Goal: Task Accomplishment & Management: Manage account settings

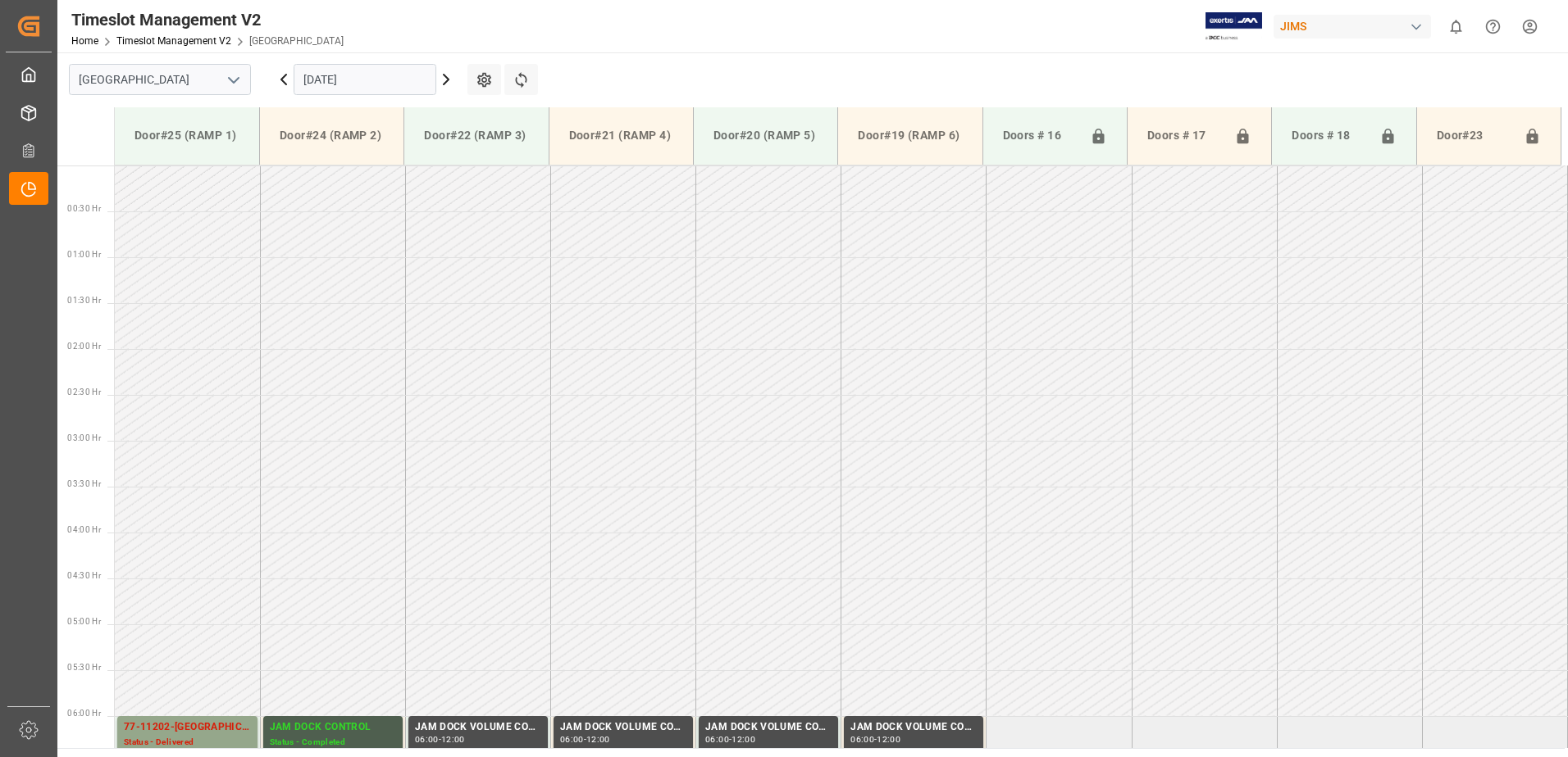
scroll to position [561, 0]
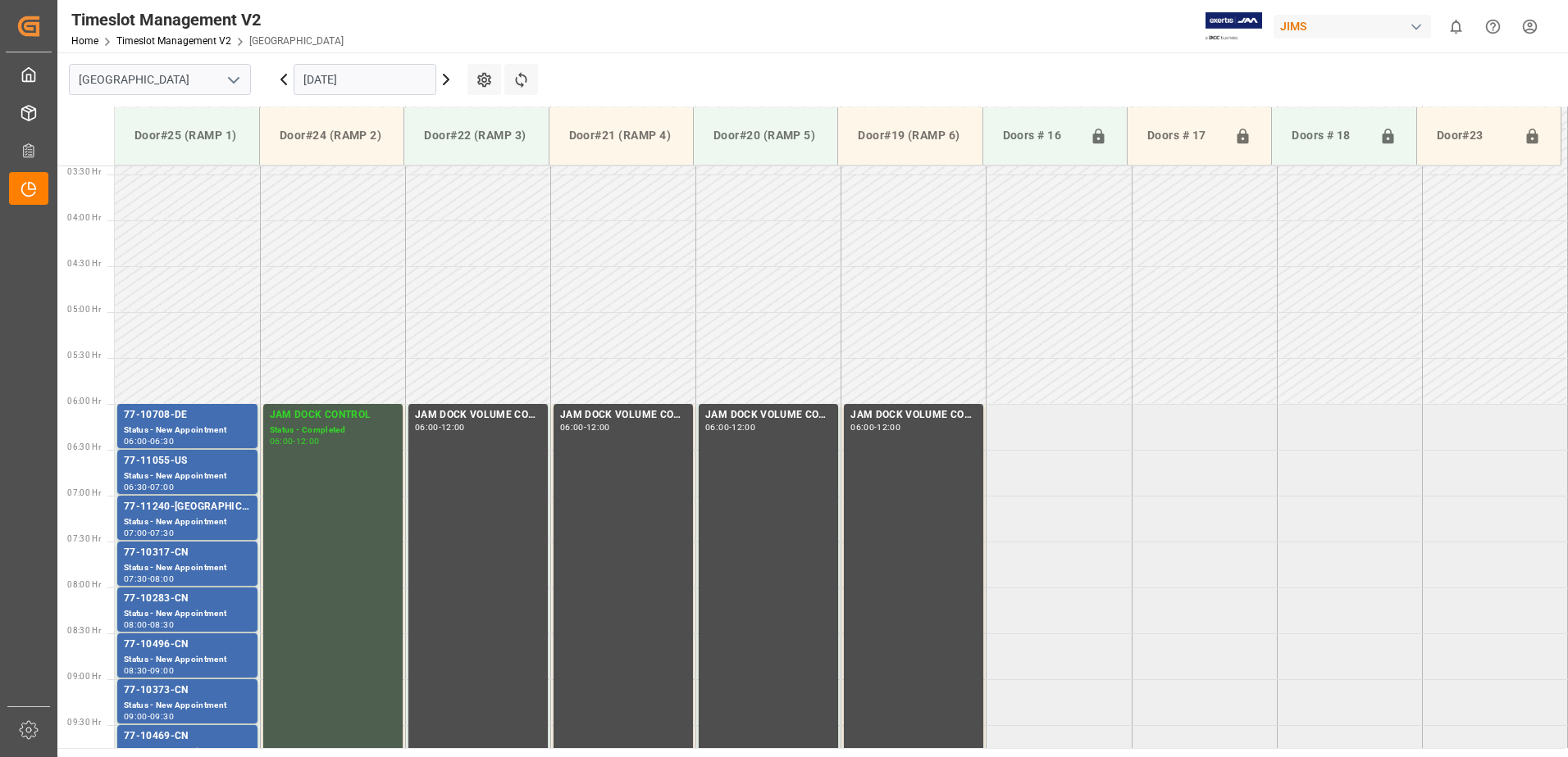
scroll to position [541, 0]
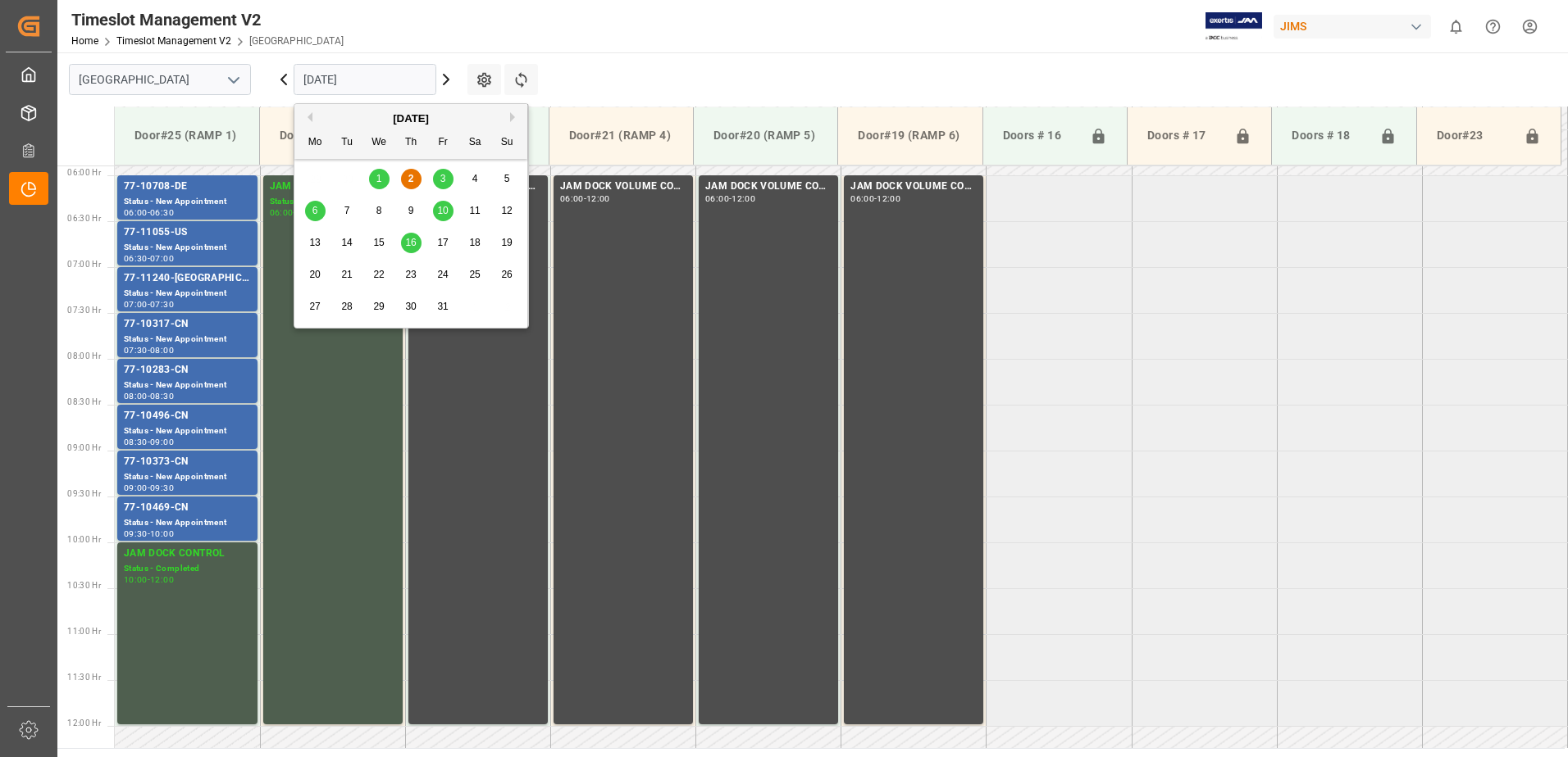
click at [396, 79] on input "02.10.2025" at bounding box center [364, 79] width 143 height 31
click at [441, 177] on span "3" at bounding box center [443, 179] width 6 height 12
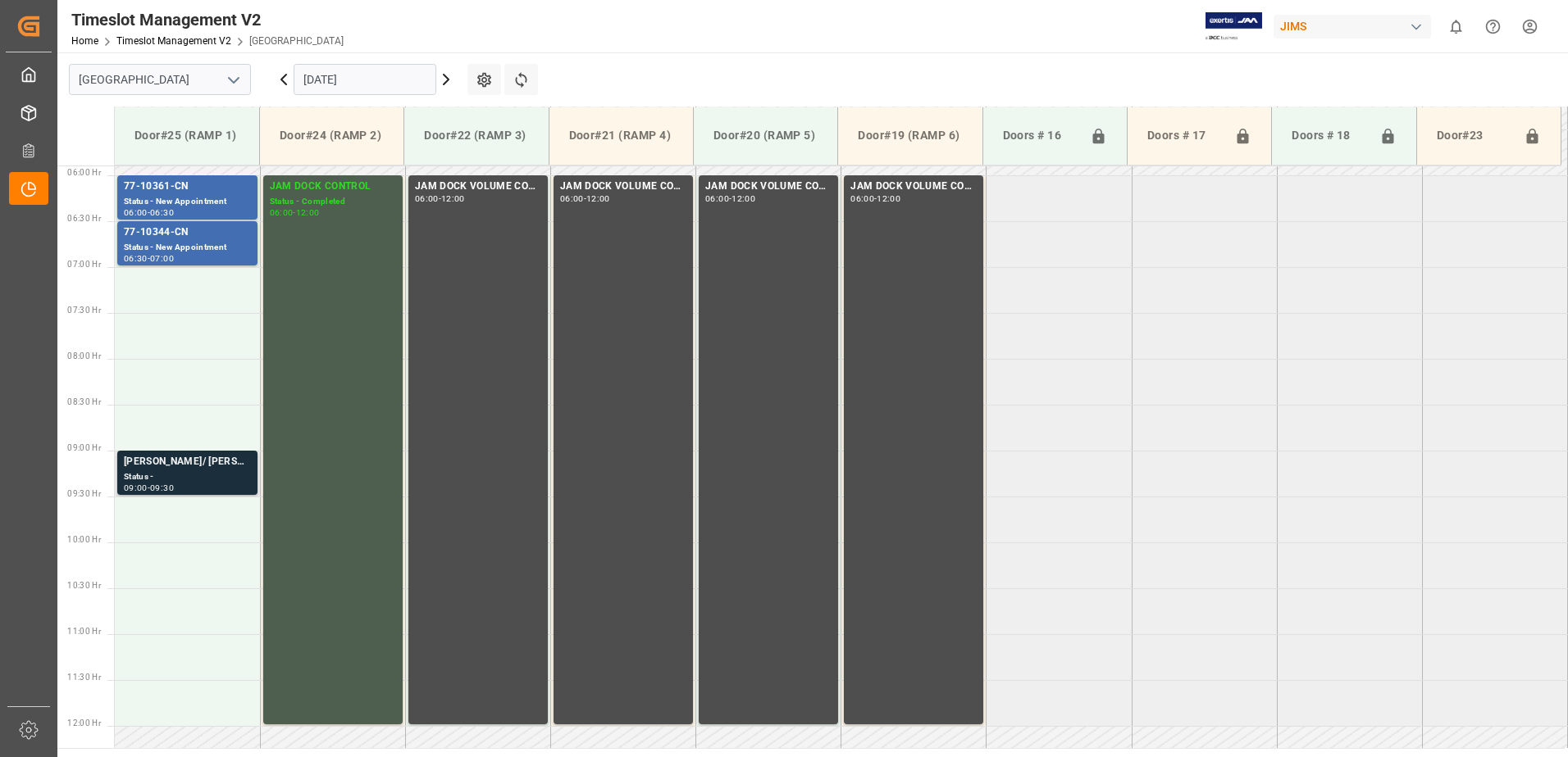
click at [178, 470] on div "CARMINE/ TERRY CHAPUT" at bounding box center [187, 461] width 127 height 16
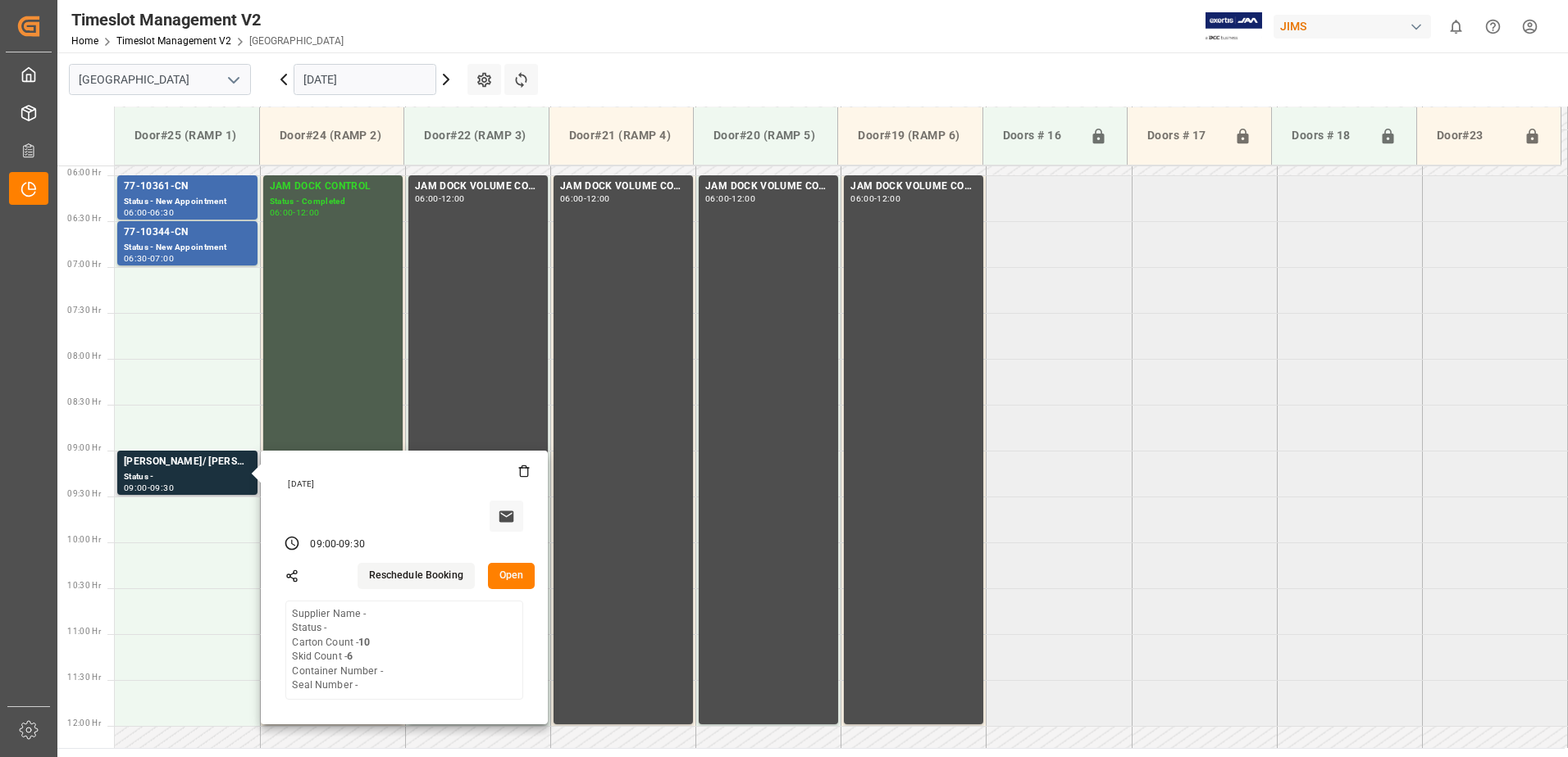
click at [517, 575] on button "Open" at bounding box center [511, 575] width 47 height 26
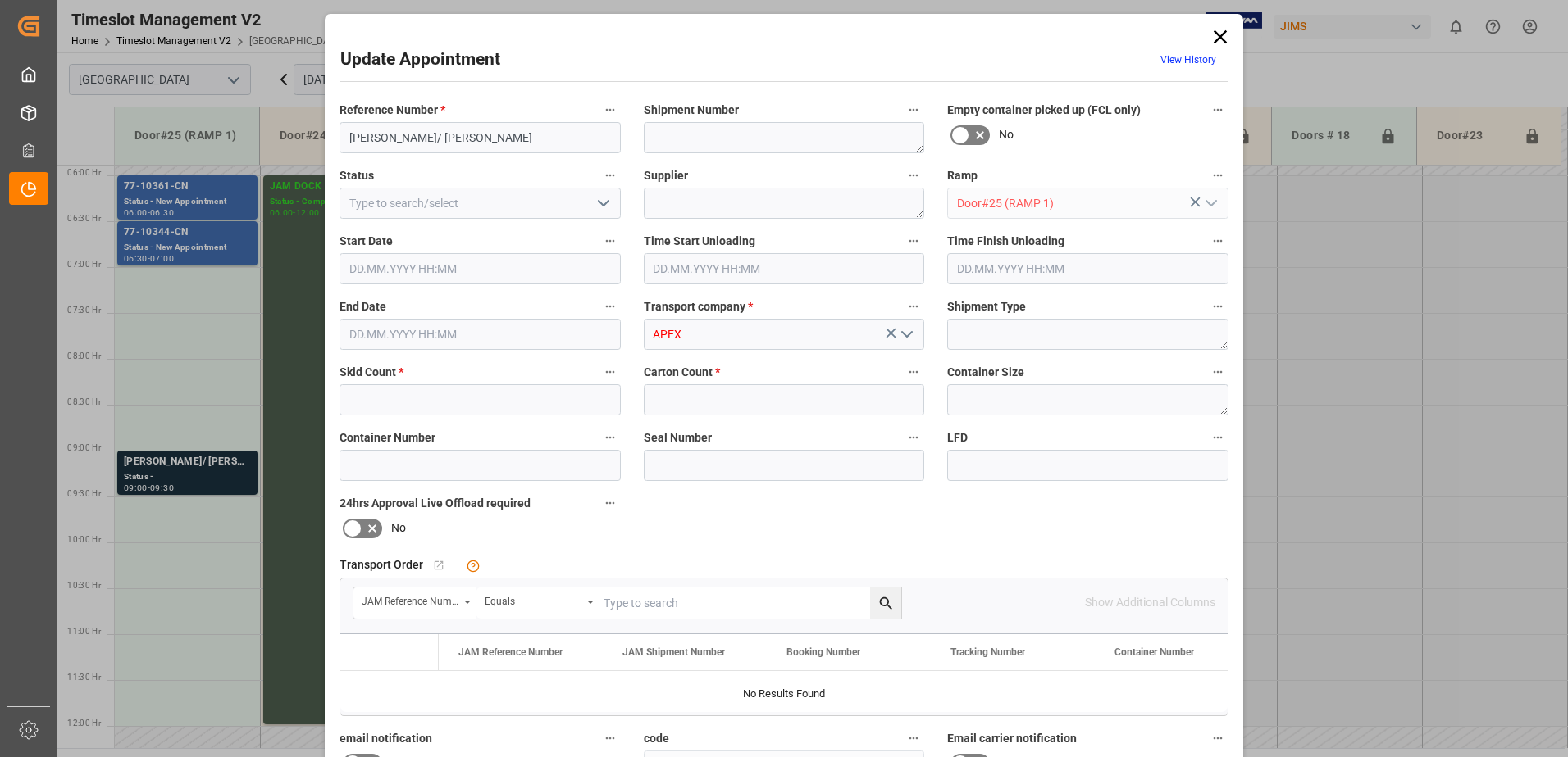
type input "6"
type input "10"
type input "03.10.2025 09:00"
type input "03.10.2025 09:30"
type input "02.10.2025 10:56"
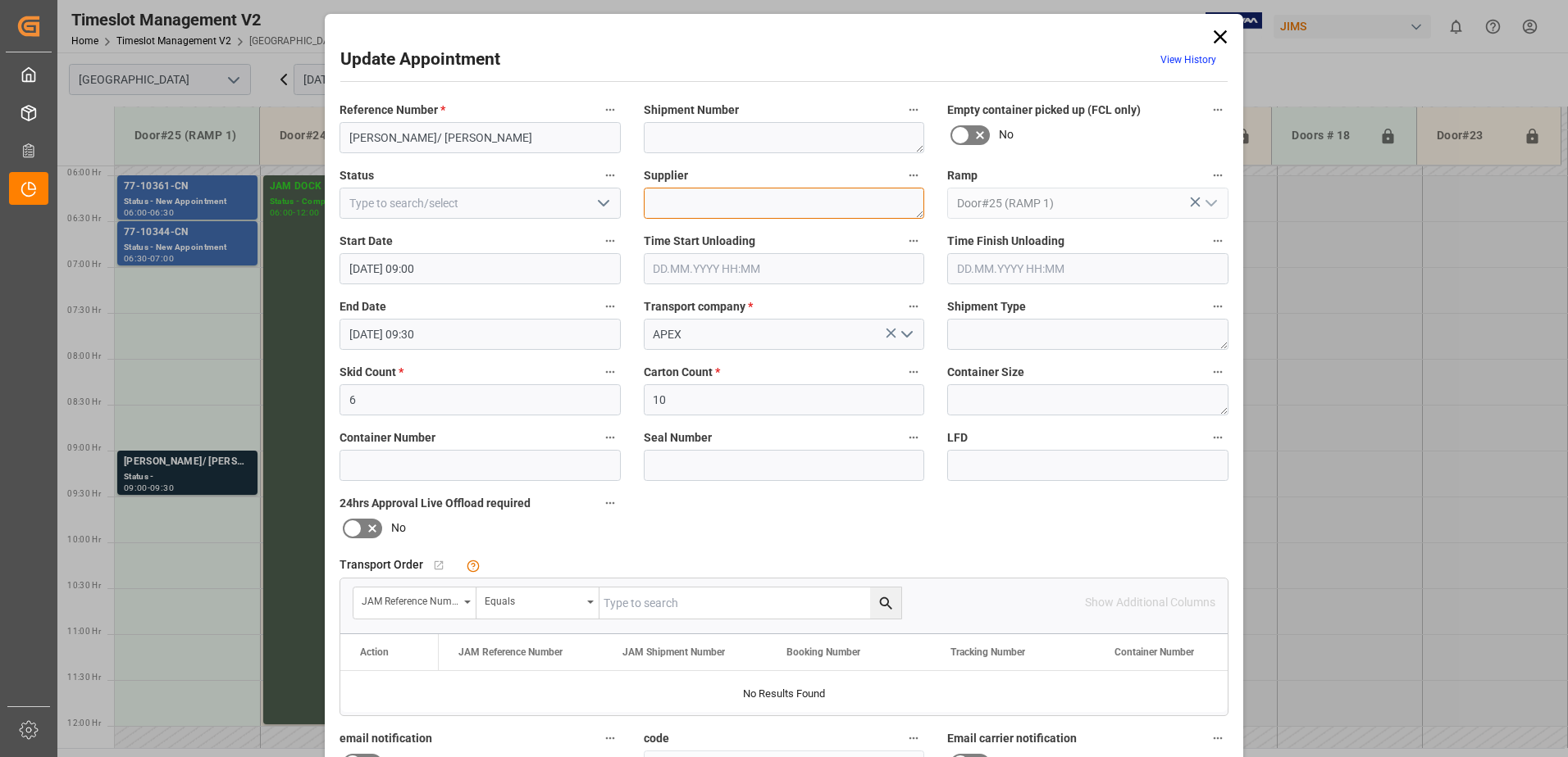
click at [697, 203] on textarea at bounding box center [784, 203] width 281 height 31
type textarea "ULINE"
click at [600, 204] on icon "open menu" at bounding box center [603, 203] width 19 height 19
click at [507, 353] on div "New Appointment" at bounding box center [480, 351] width 280 height 37
type input "New Appointment"
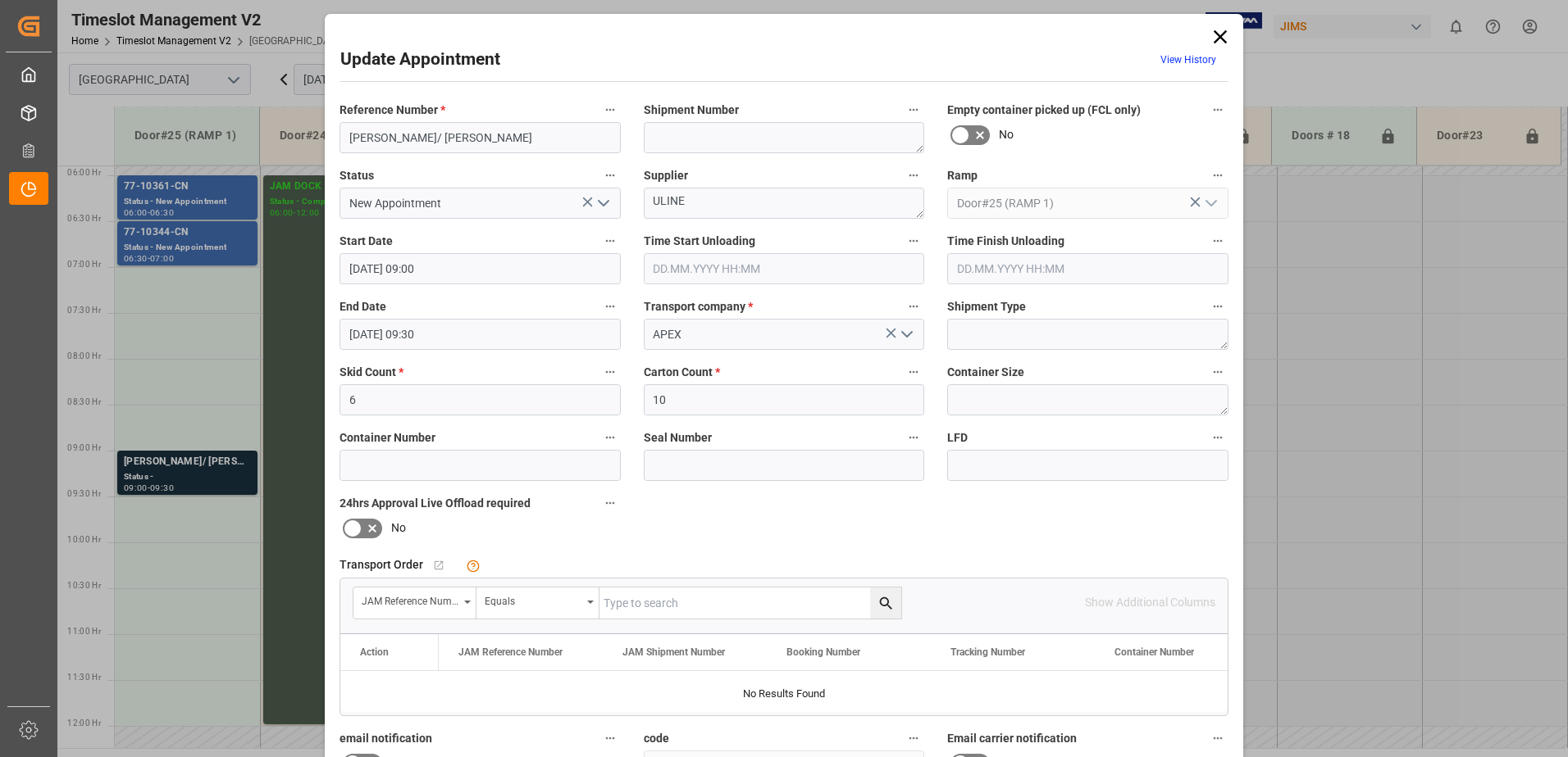
click at [478, 275] on input "03.10.2025 09:00" at bounding box center [480, 269] width 281 height 31
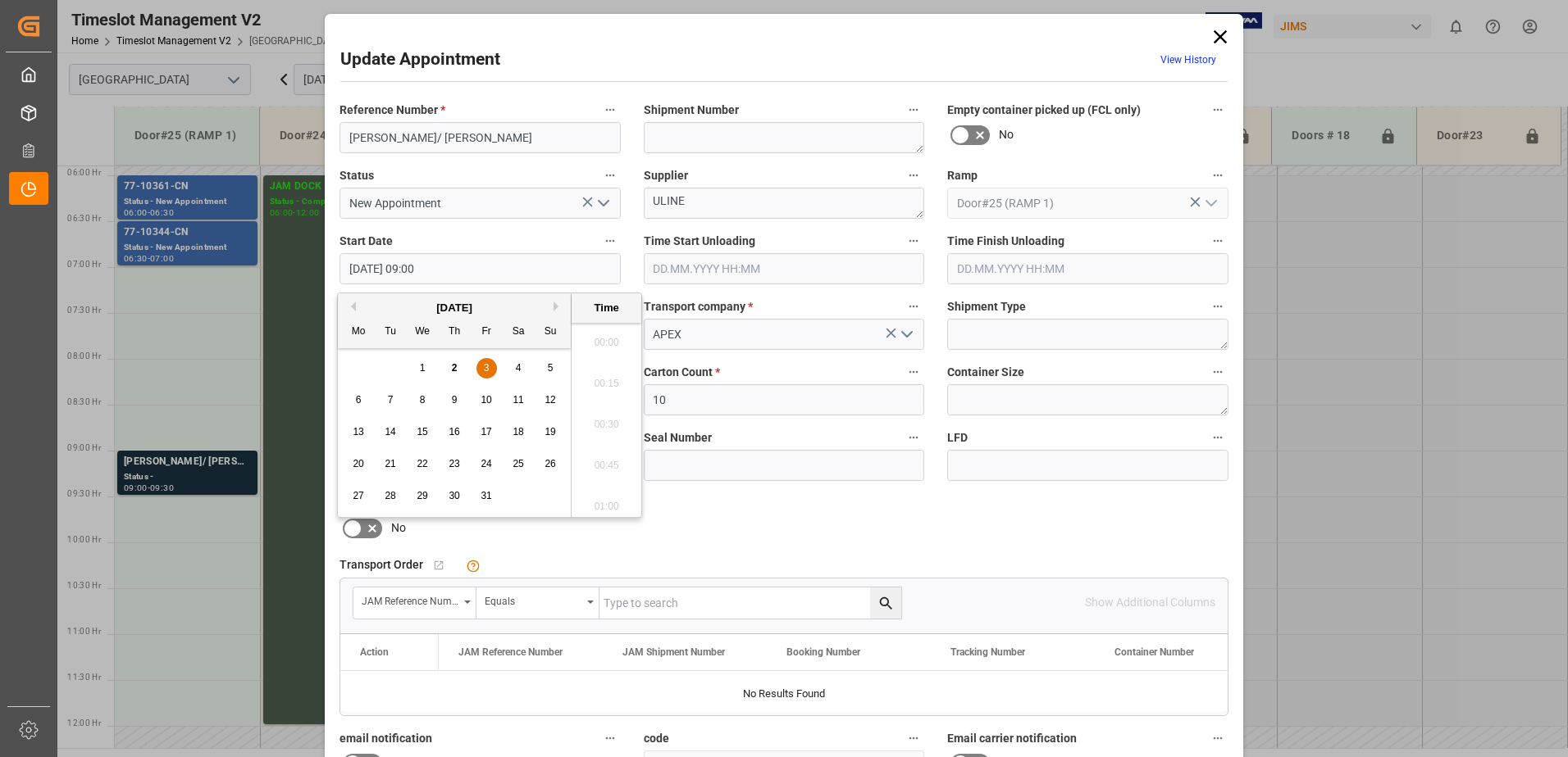
scroll to position [1399, 0]
click at [489, 366] on div "3" at bounding box center [487, 368] width 20 height 19
click at [607, 335] on li "07:00" at bounding box center [606, 337] width 69 height 41
type input "03.10.2025 07:00"
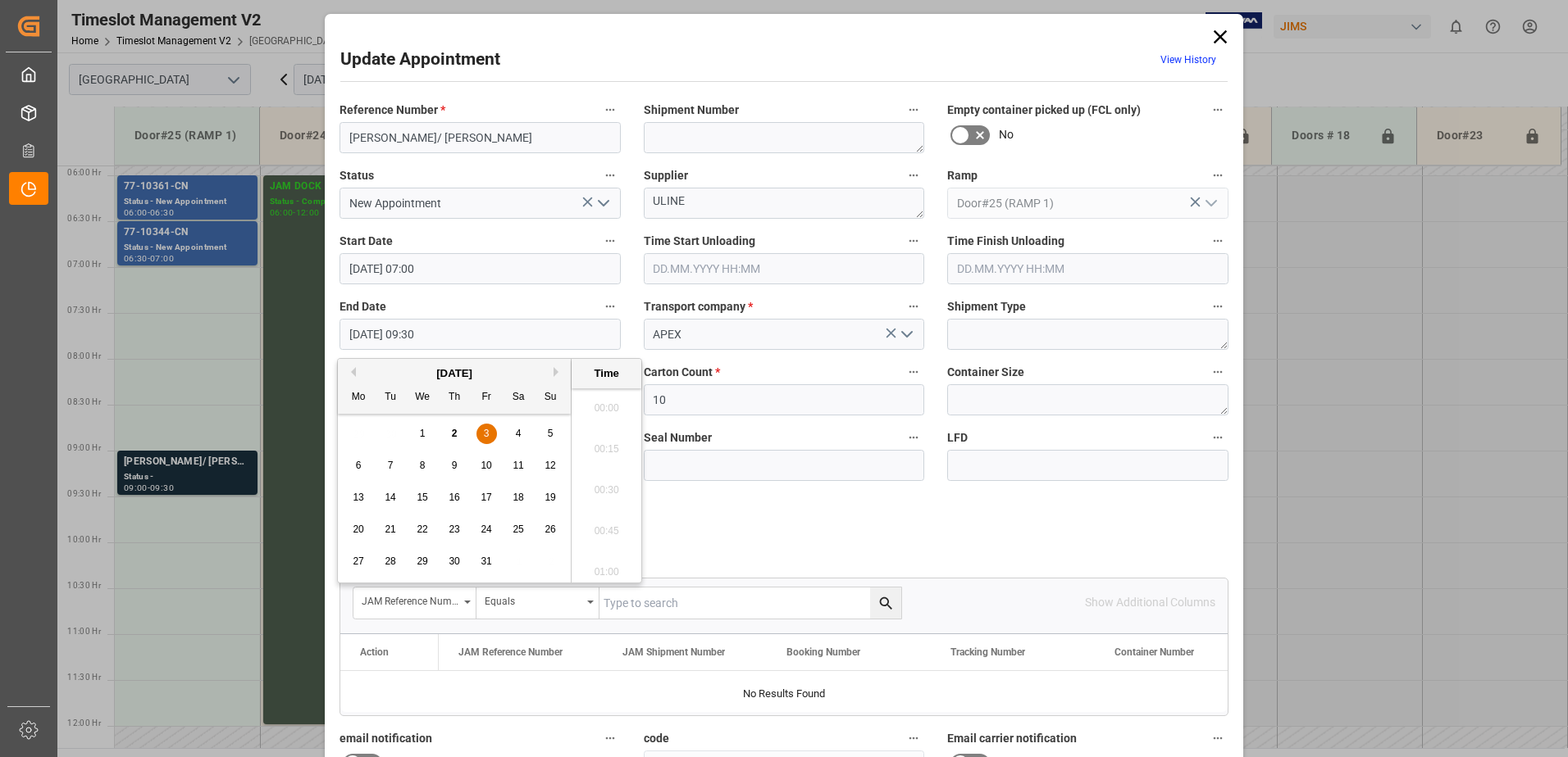
click at [511, 335] on input "03.10.2025 09:30" at bounding box center [480, 334] width 281 height 31
click at [488, 431] on span "3" at bounding box center [486, 433] width 6 height 12
click at [602, 400] on li "07:30" at bounding box center [606, 403] width 69 height 41
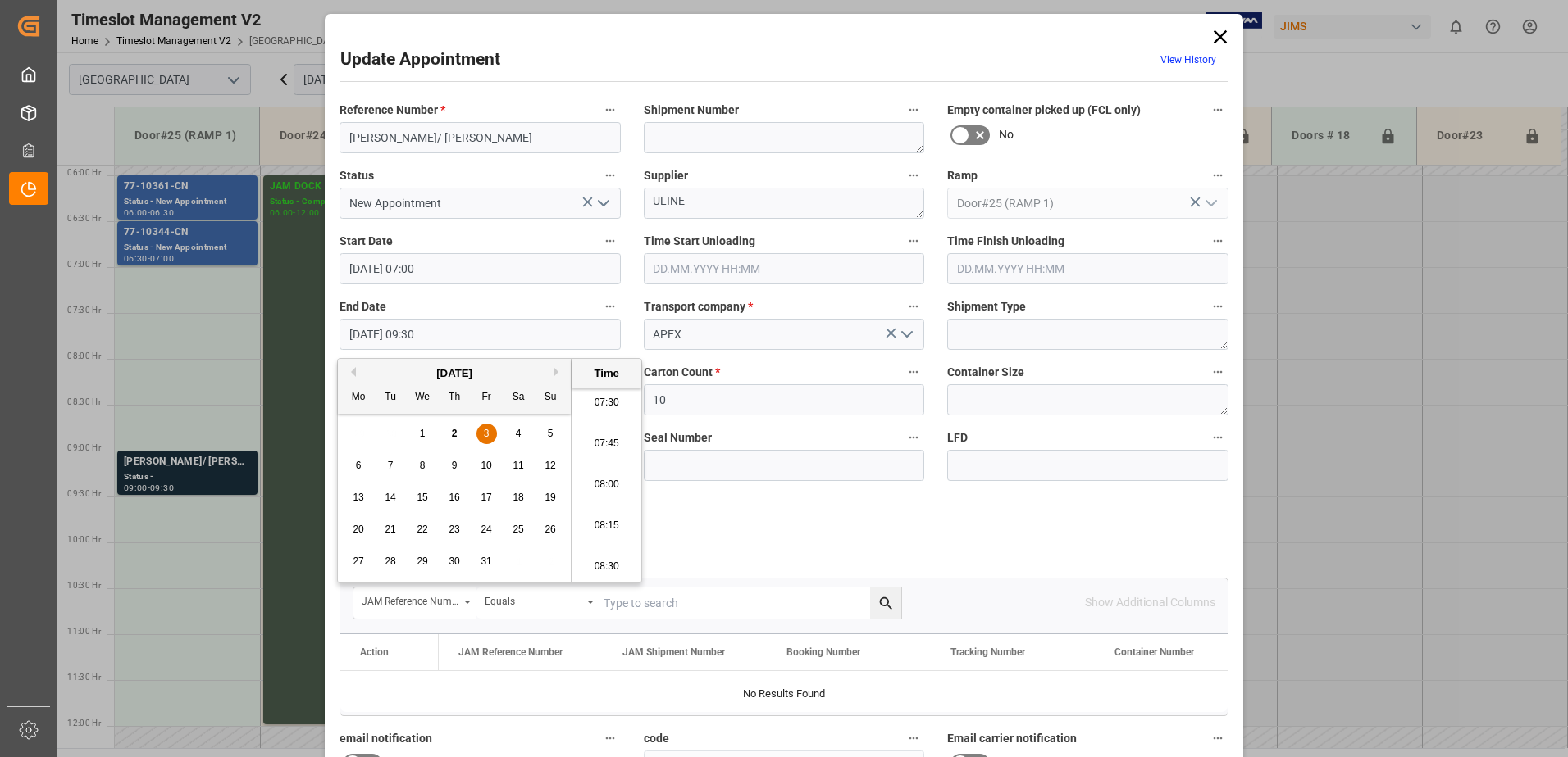
type input "03.10.2025 07:30"
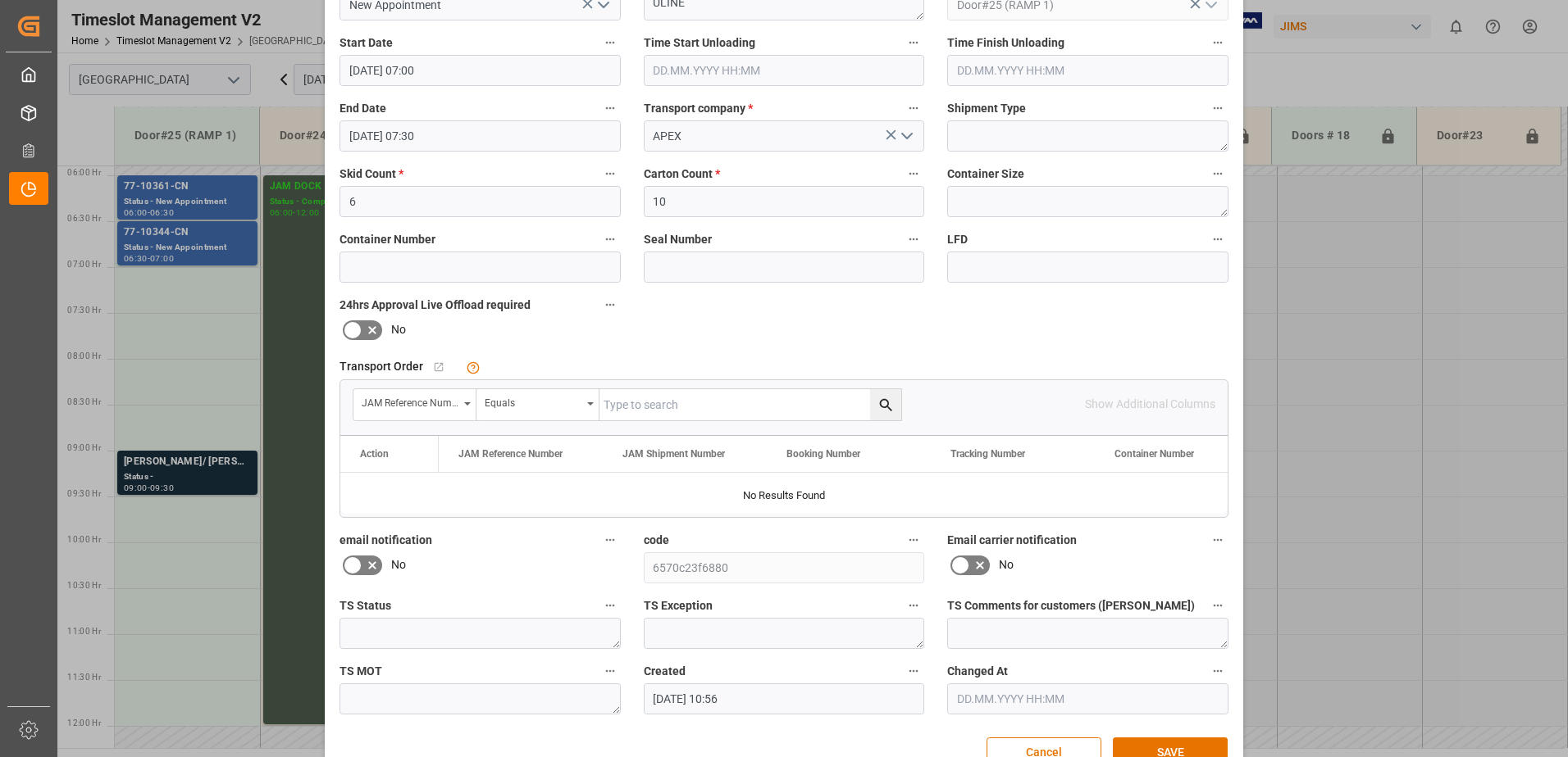
scroll to position [239, 0]
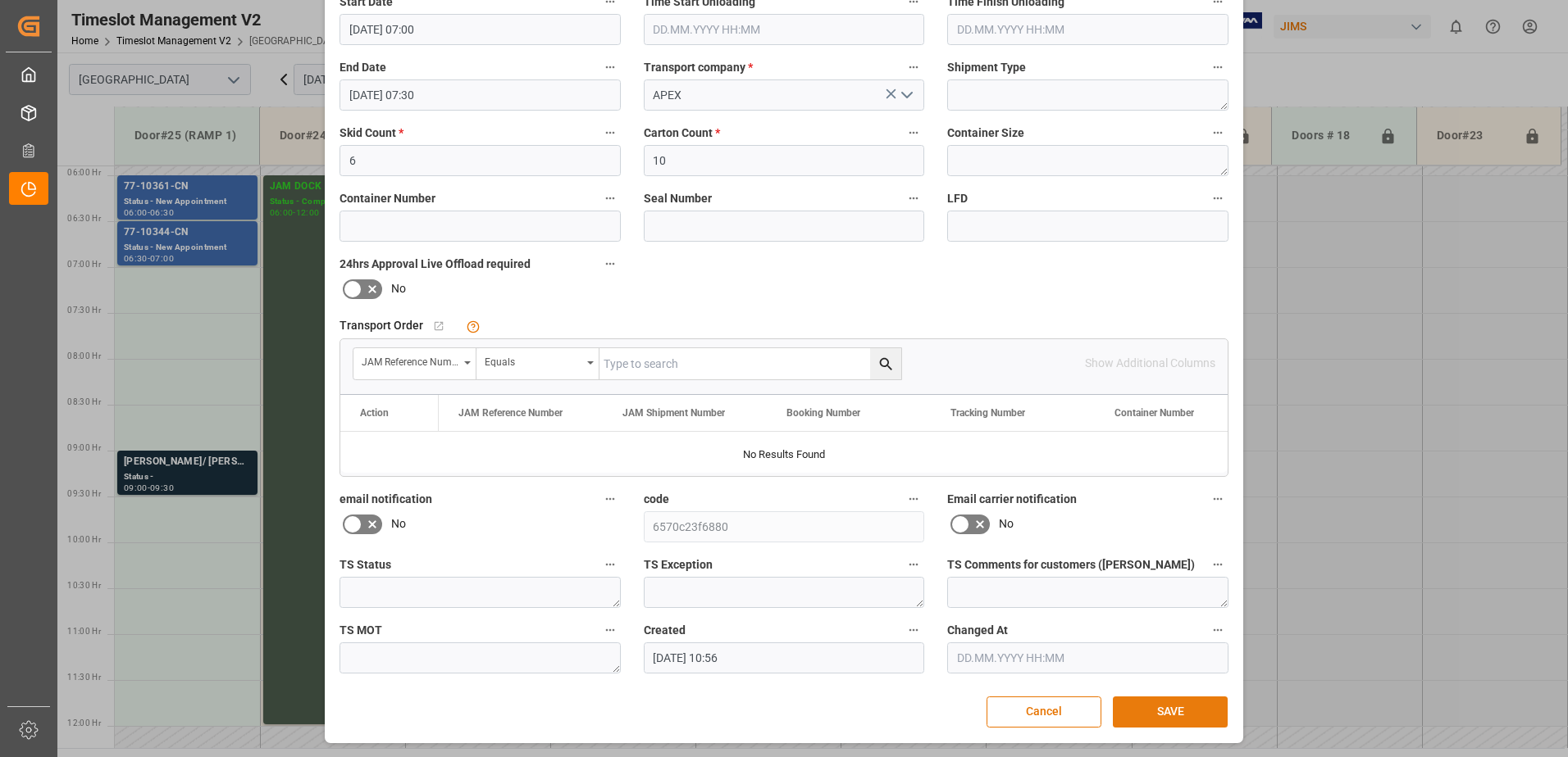
click at [1160, 714] on button "SAVE" at bounding box center [1170, 712] width 115 height 31
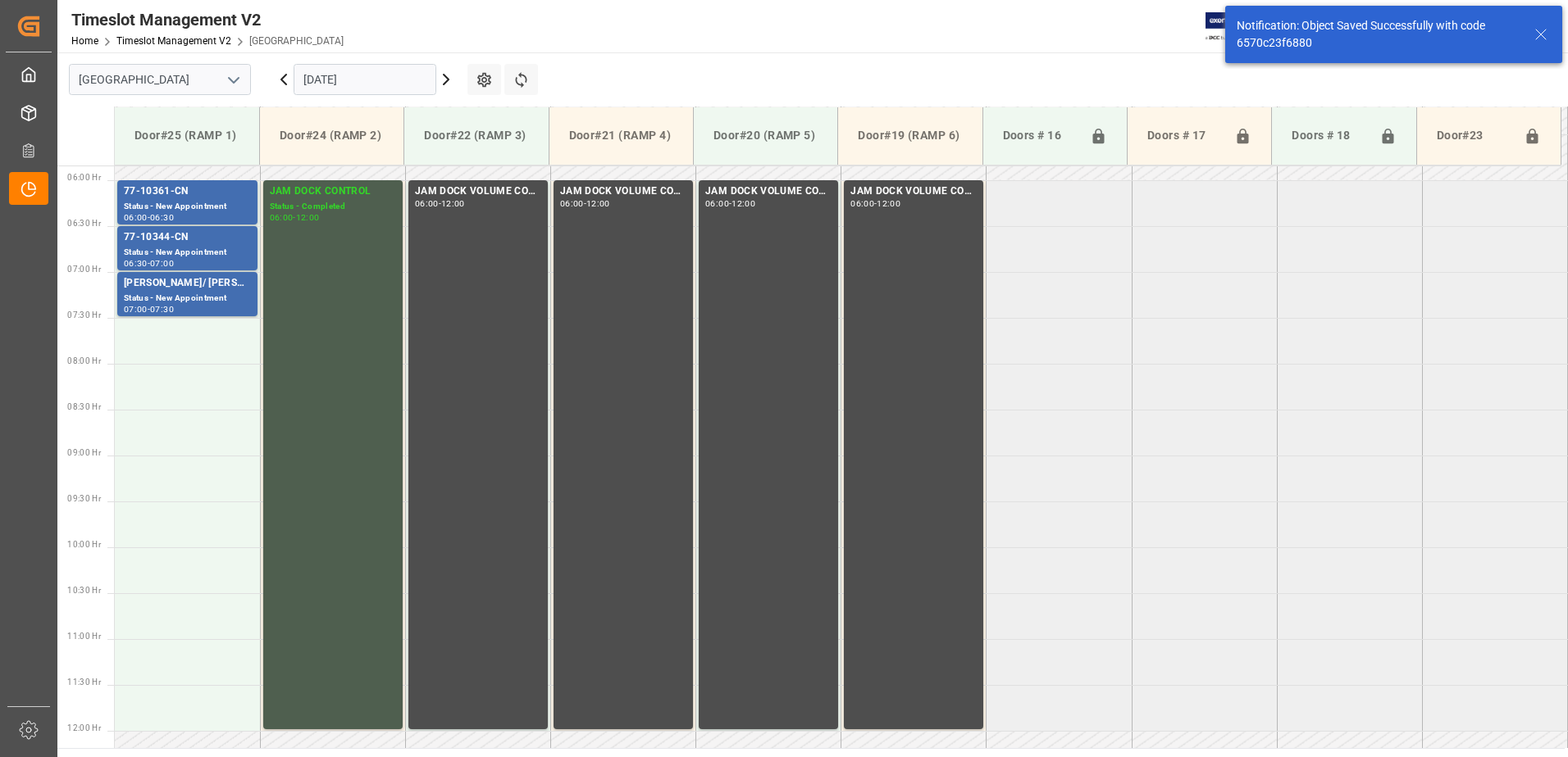
scroll to position [541, 0]
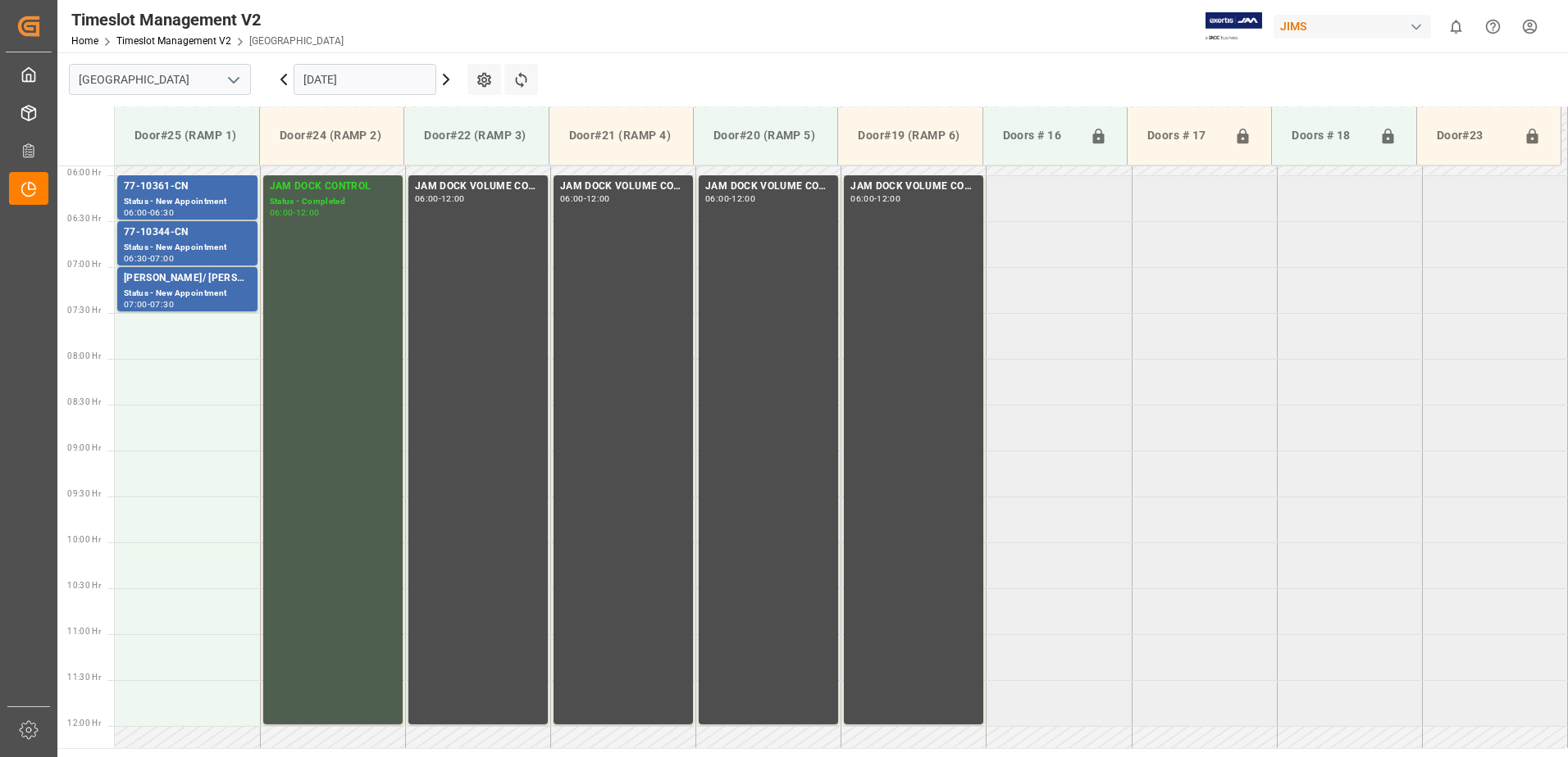
click at [284, 79] on icon at bounding box center [283, 79] width 19 height 19
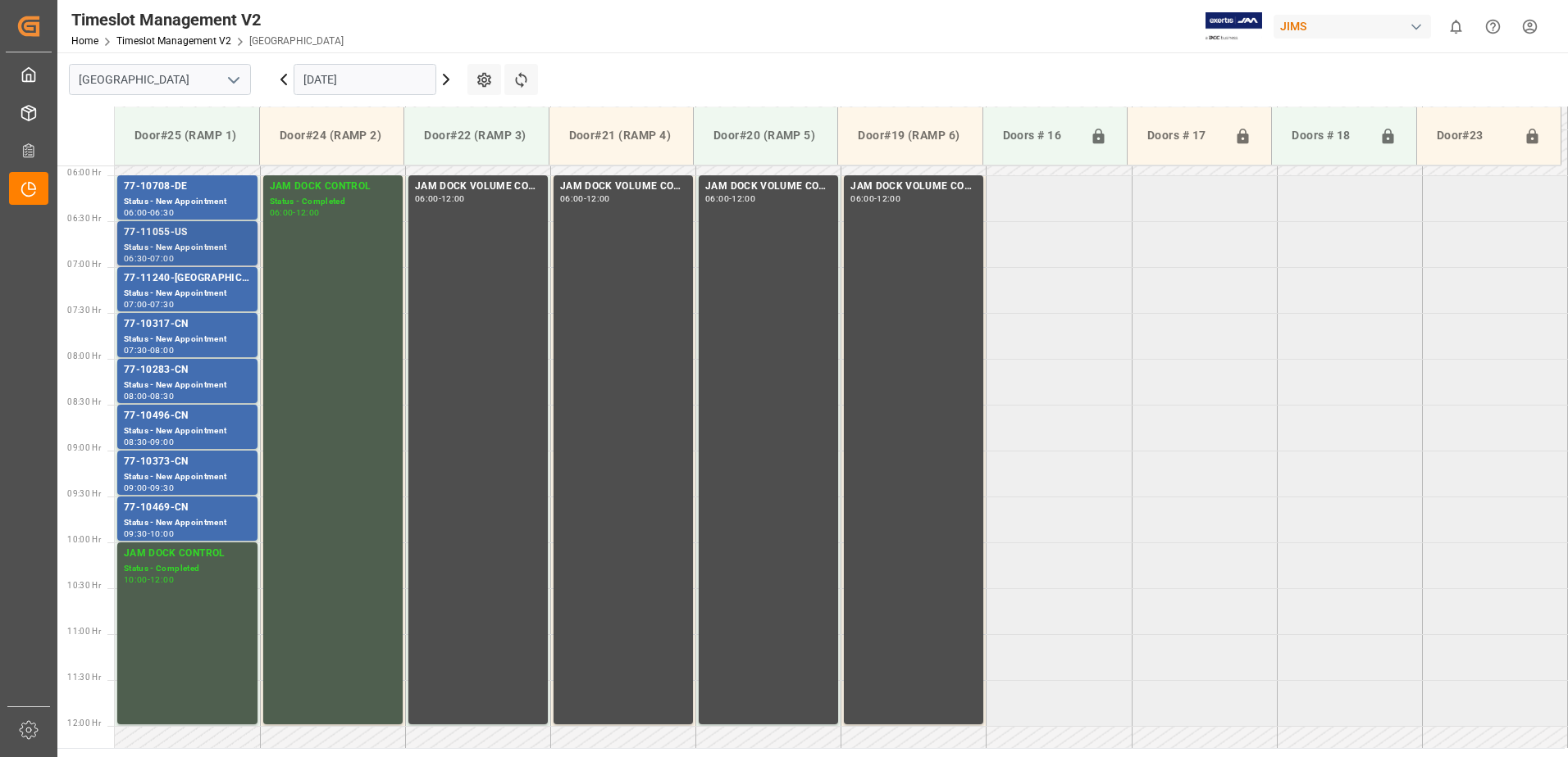
click at [181, 237] on div "77-11055-US" at bounding box center [187, 232] width 127 height 16
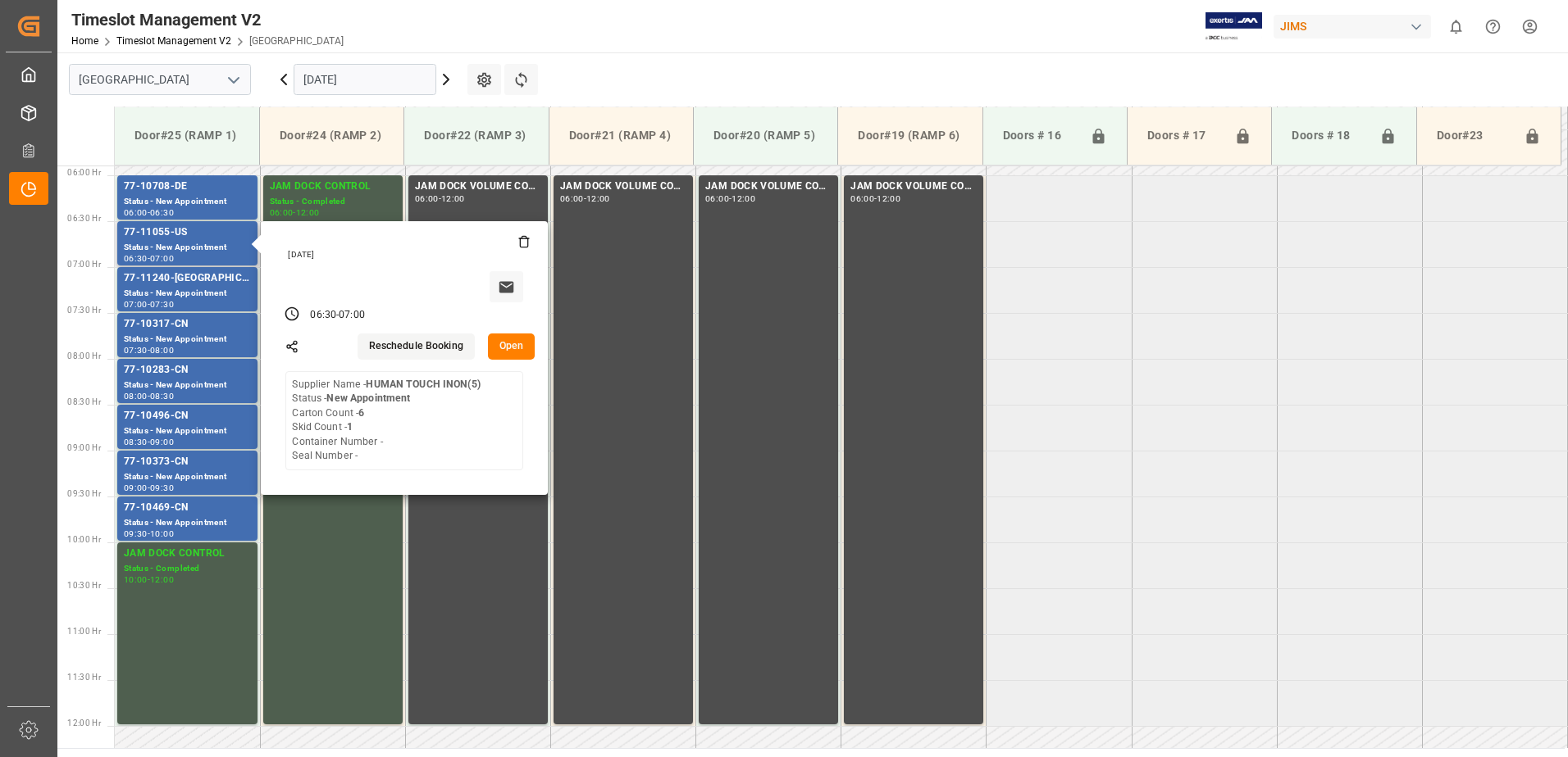
click at [508, 344] on button "Open" at bounding box center [511, 346] width 47 height 26
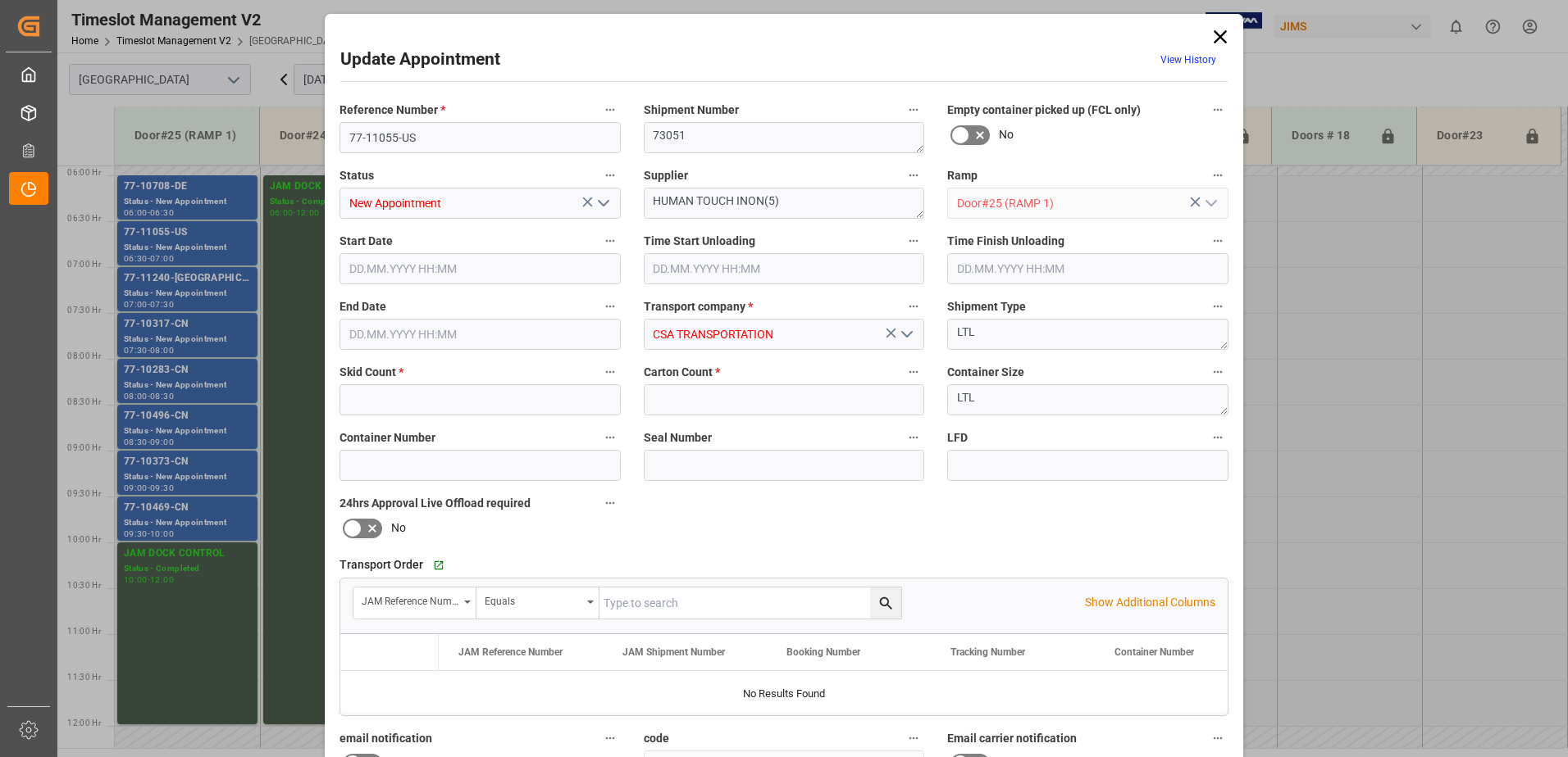
type input "1"
type input "6"
type input "02.10.2025 06:30"
type input "02.10.2025 07:00"
type input "30.09.2025 17:47"
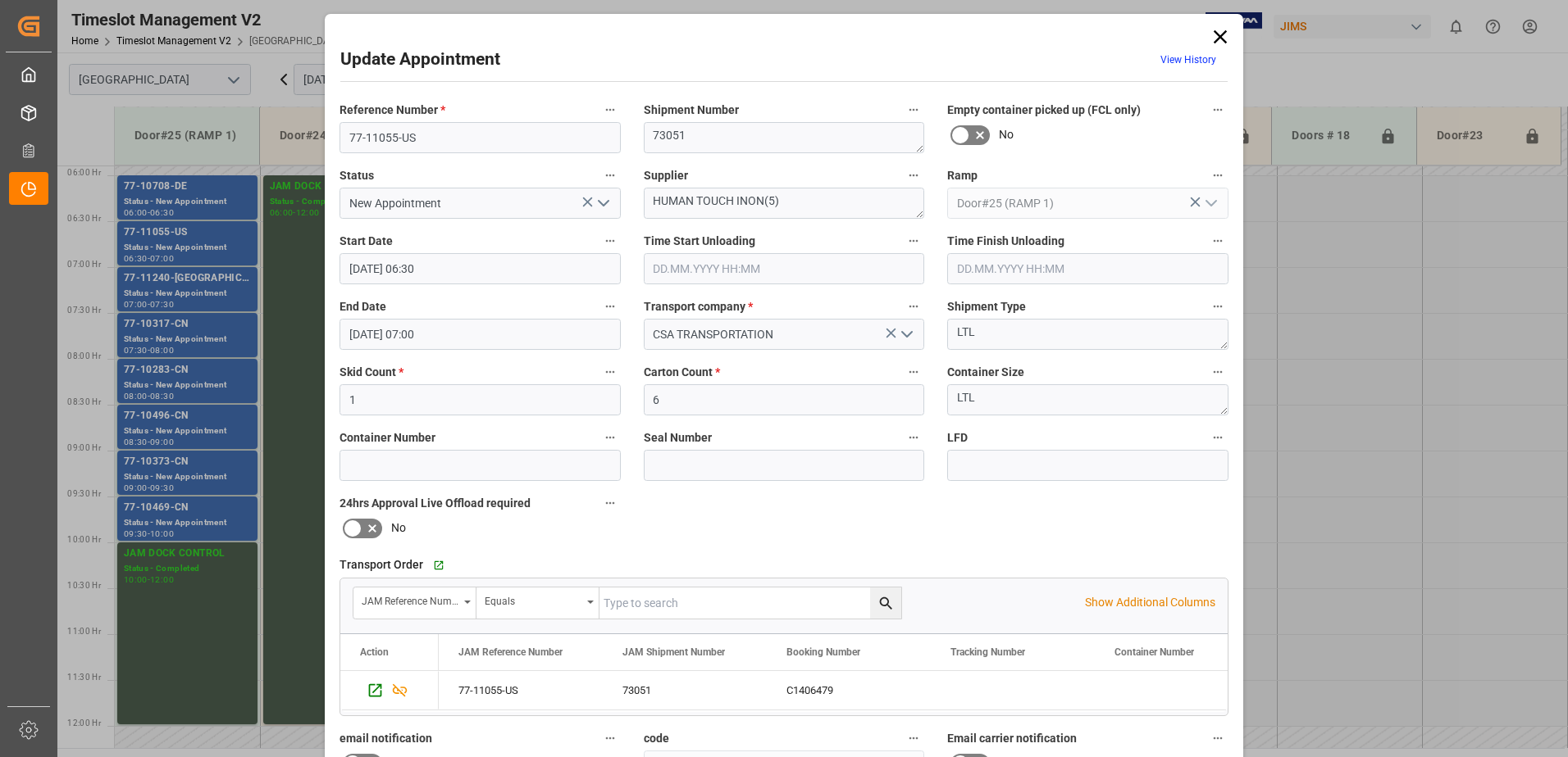
click at [603, 205] on icon "open menu" at bounding box center [603, 203] width 19 height 19
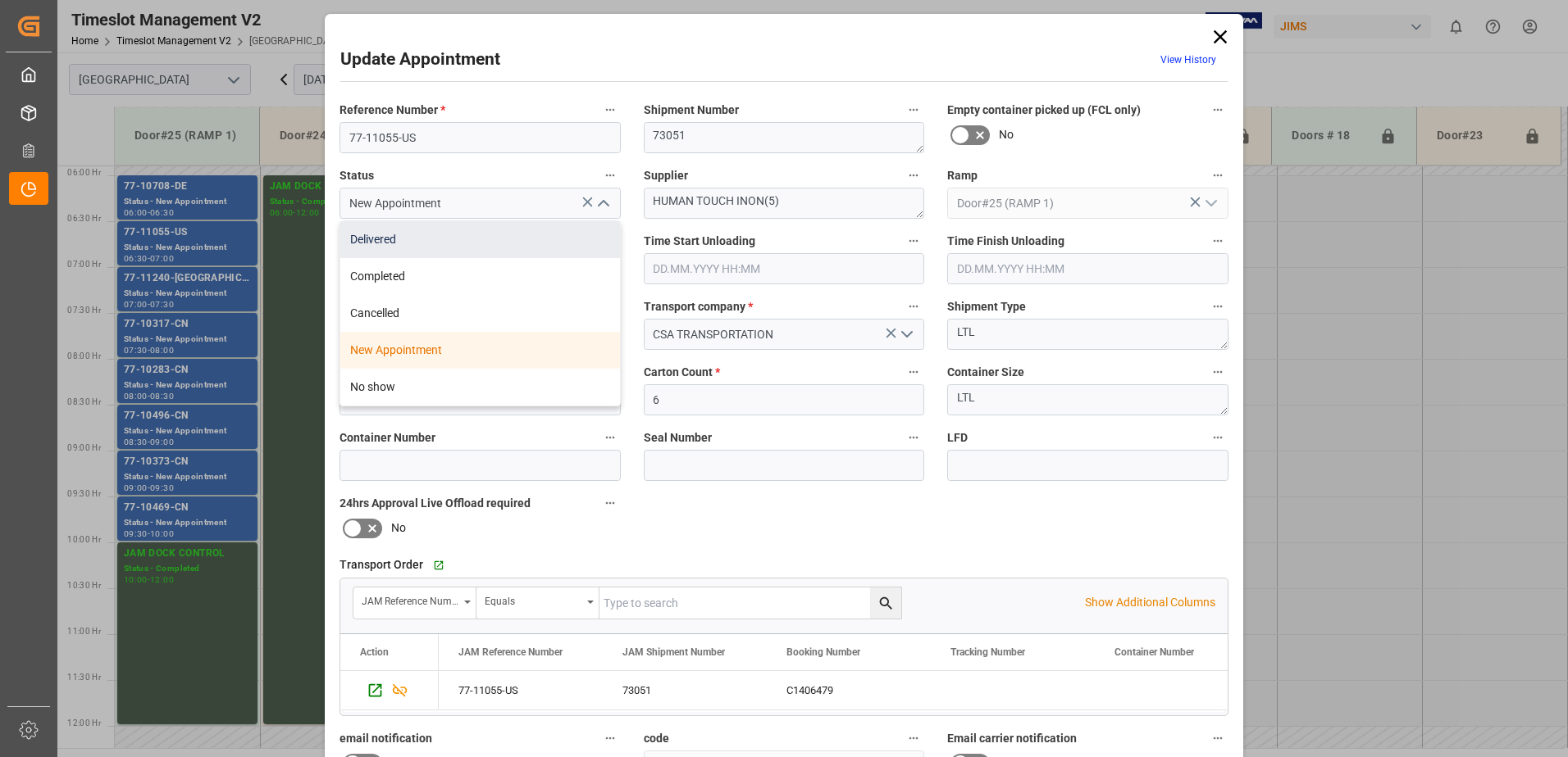
click at [491, 231] on div "Delivered" at bounding box center [480, 240] width 280 height 37
type input "Delivered"
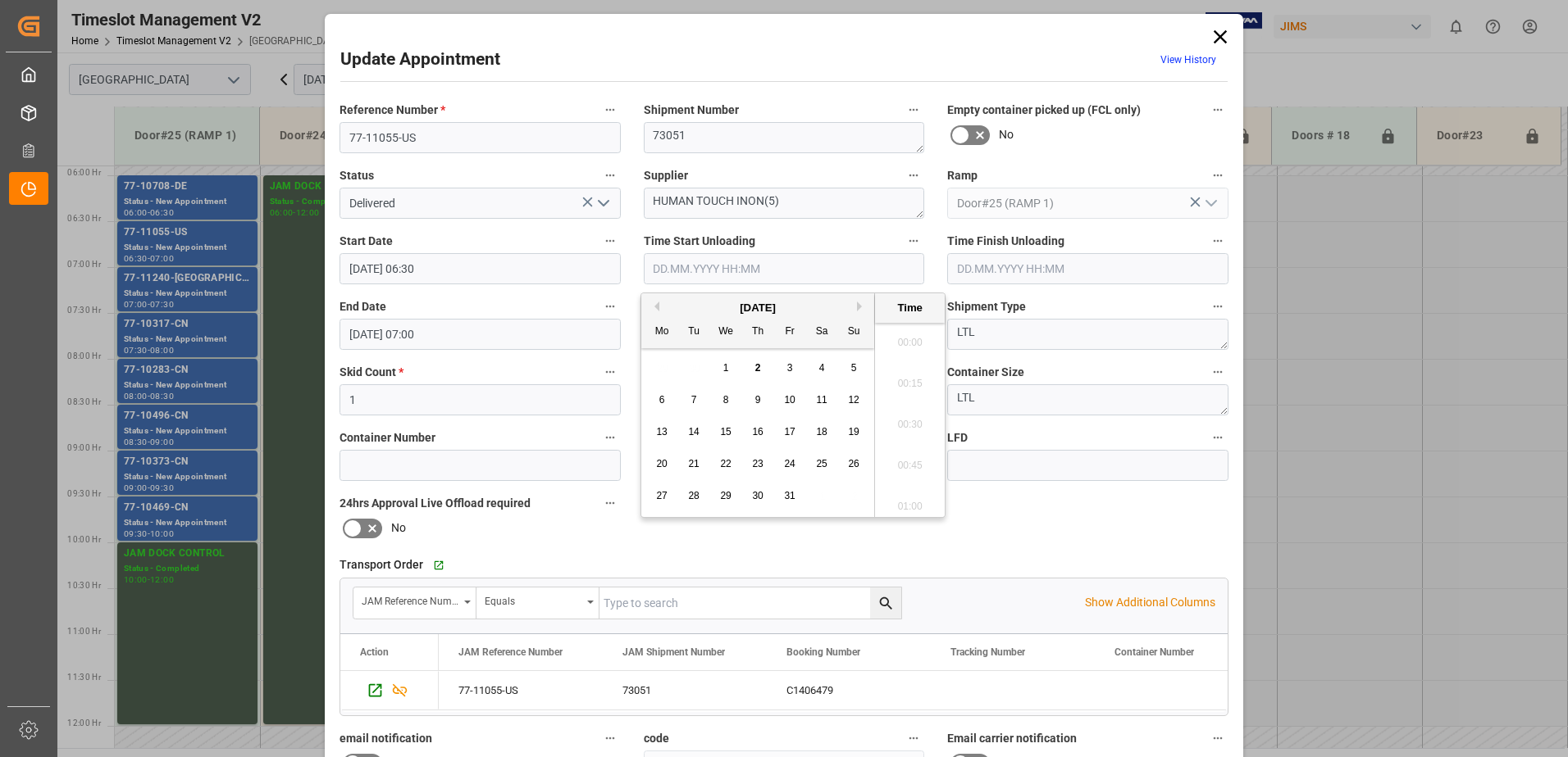
click at [789, 268] on input "text" at bounding box center [784, 269] width 281 height 31
click at [758, 369] on span "2" at bounding box center [757, 368] width 6 height 12
click at [906, 457] on li "07:15" at bounding box center [910, 460] width 69 height 41
type input "02.10.2025 07:15"
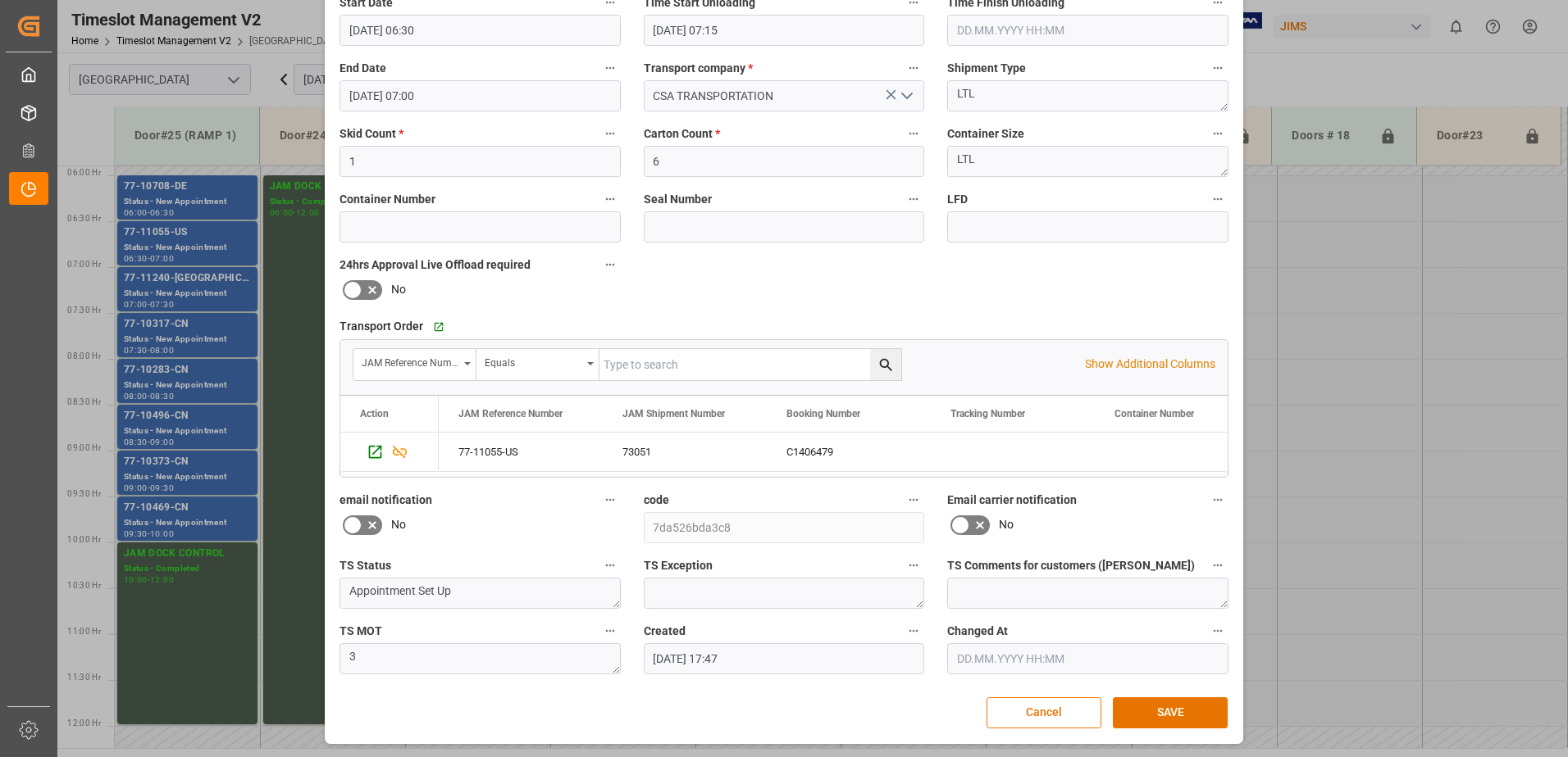
scroll to position [239, 0]
click at [1183, 713] on button "SAVE" at bounding box center [1170, 712] width 115 height 31
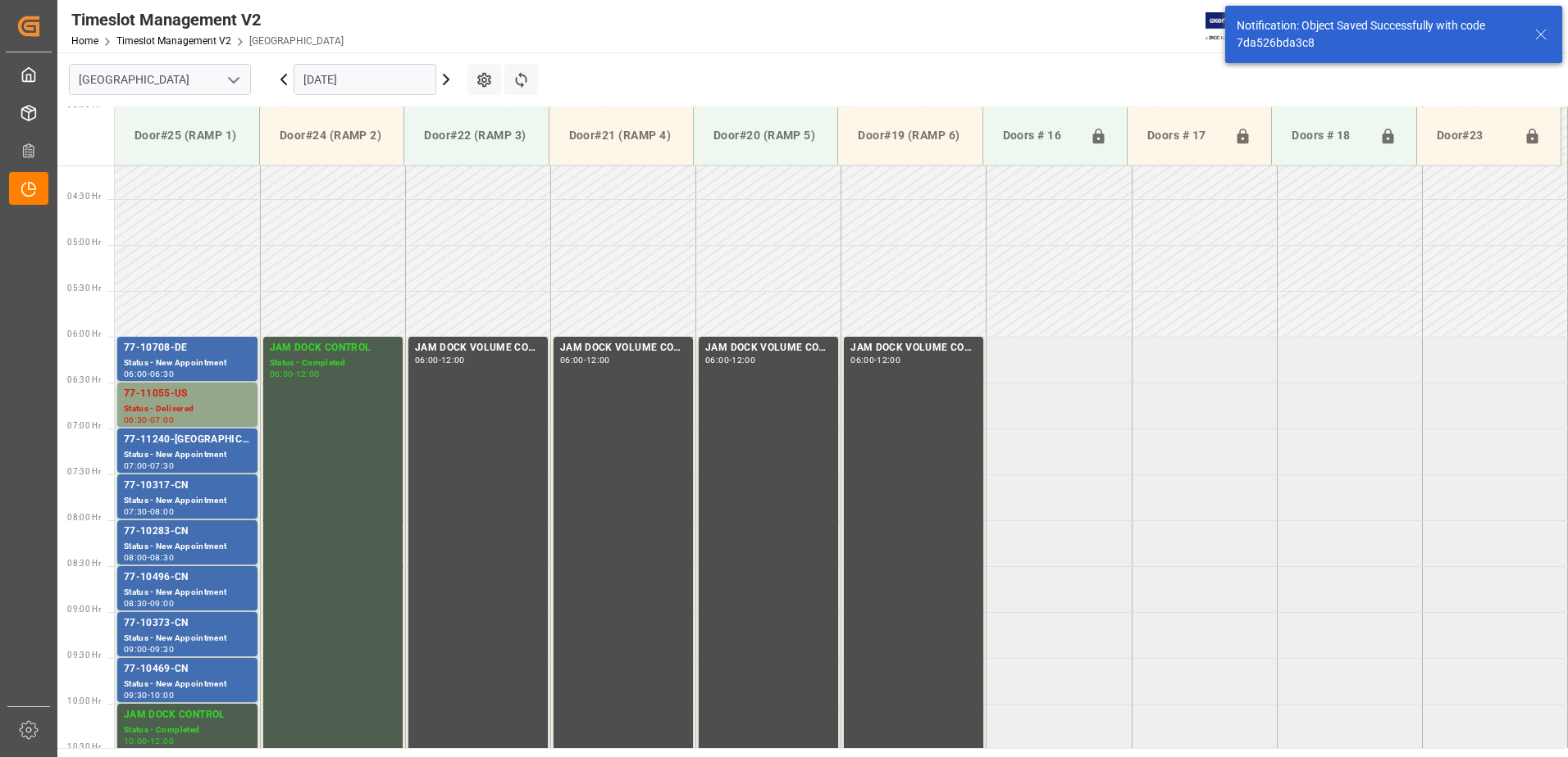
scroll to position [449, 0]
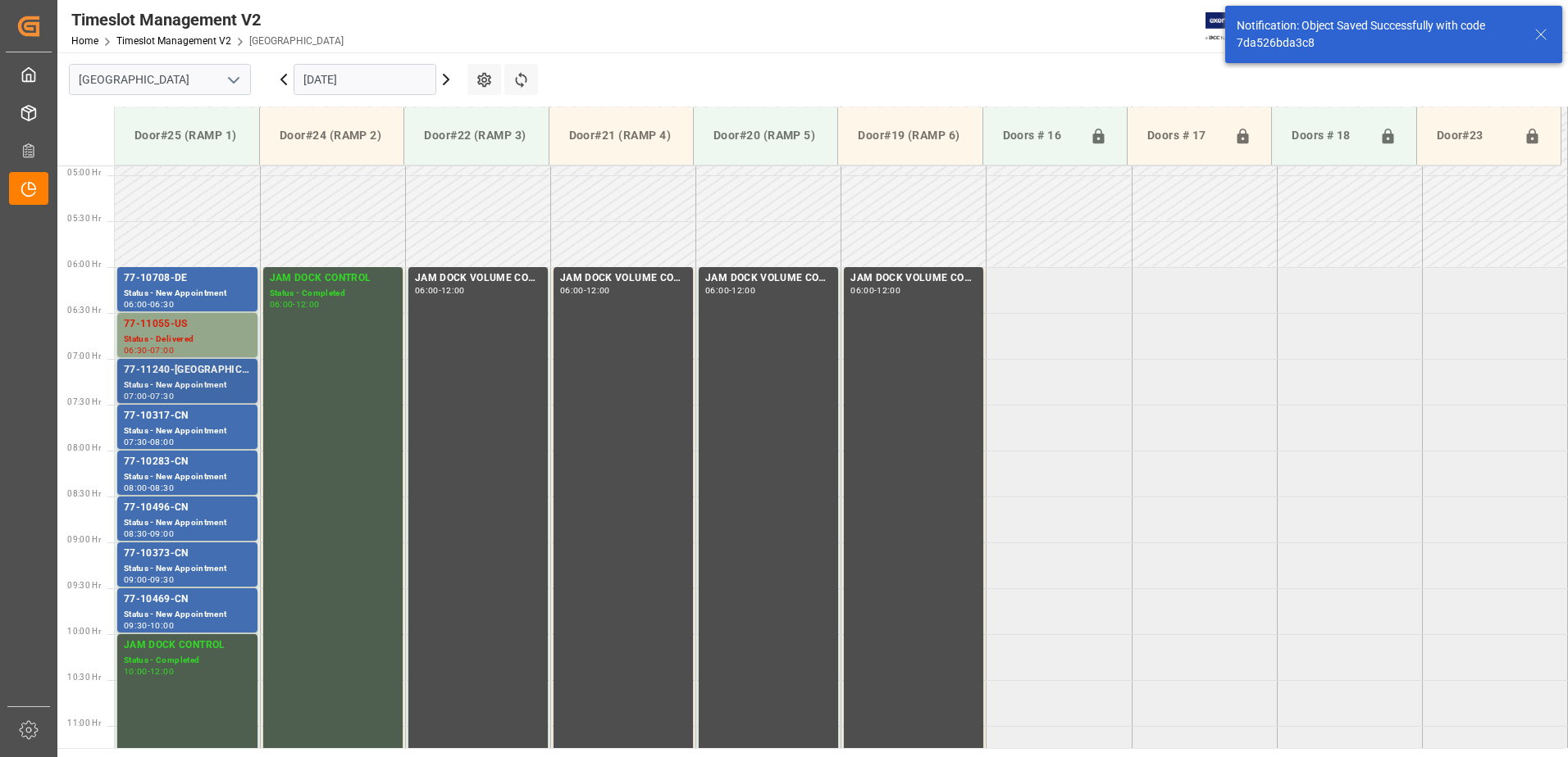
click at [174, 379] on div "Status - New Appointment" at bounding box center [187, 385] width 127 height 14
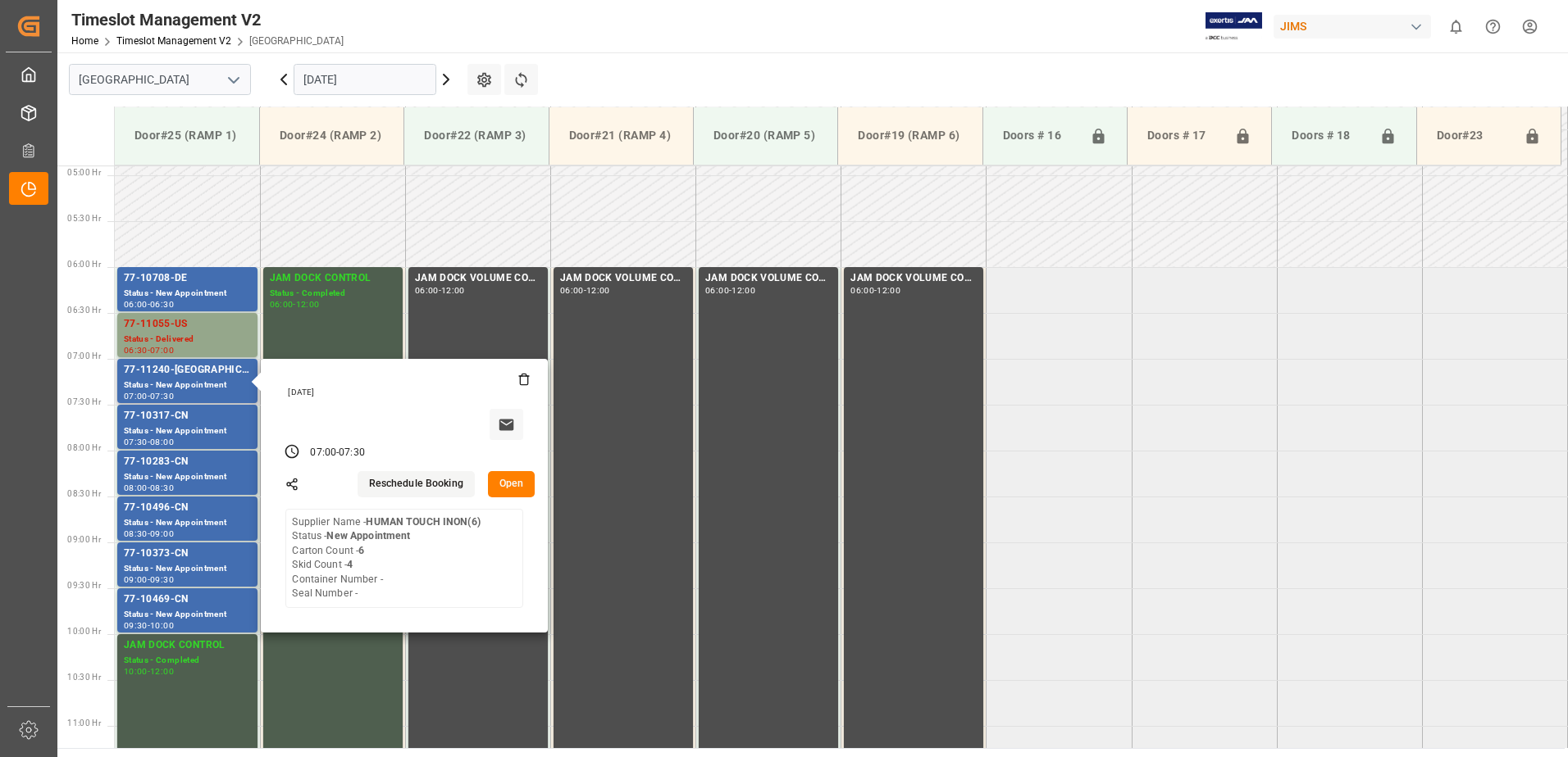
click at [511, 480] on button "Open" at bounding box center [511, 484] width 47 height 26
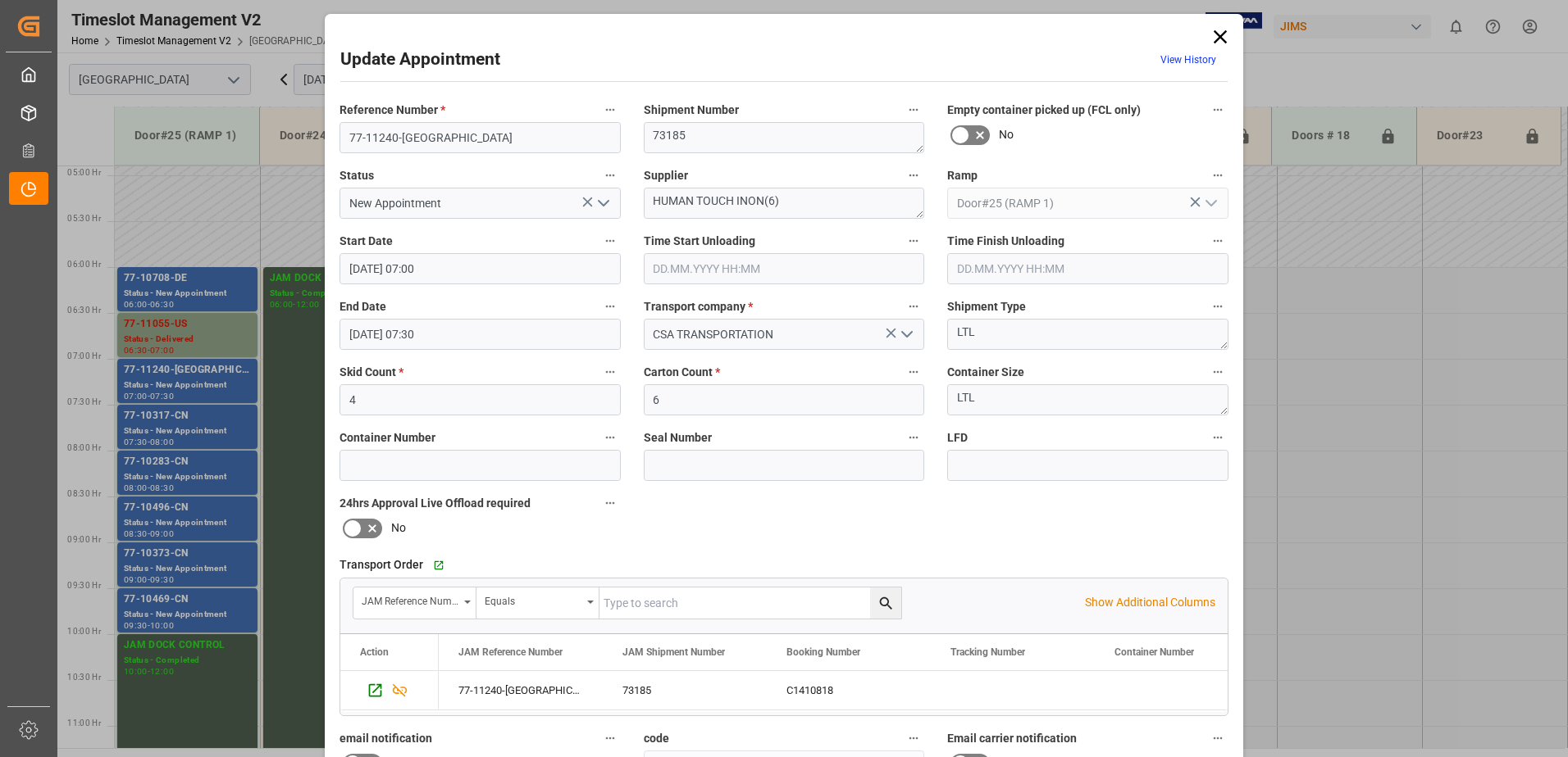
click at [602, 204] on icon "open menu" at bounding box center [603, 203] width 19 height 19
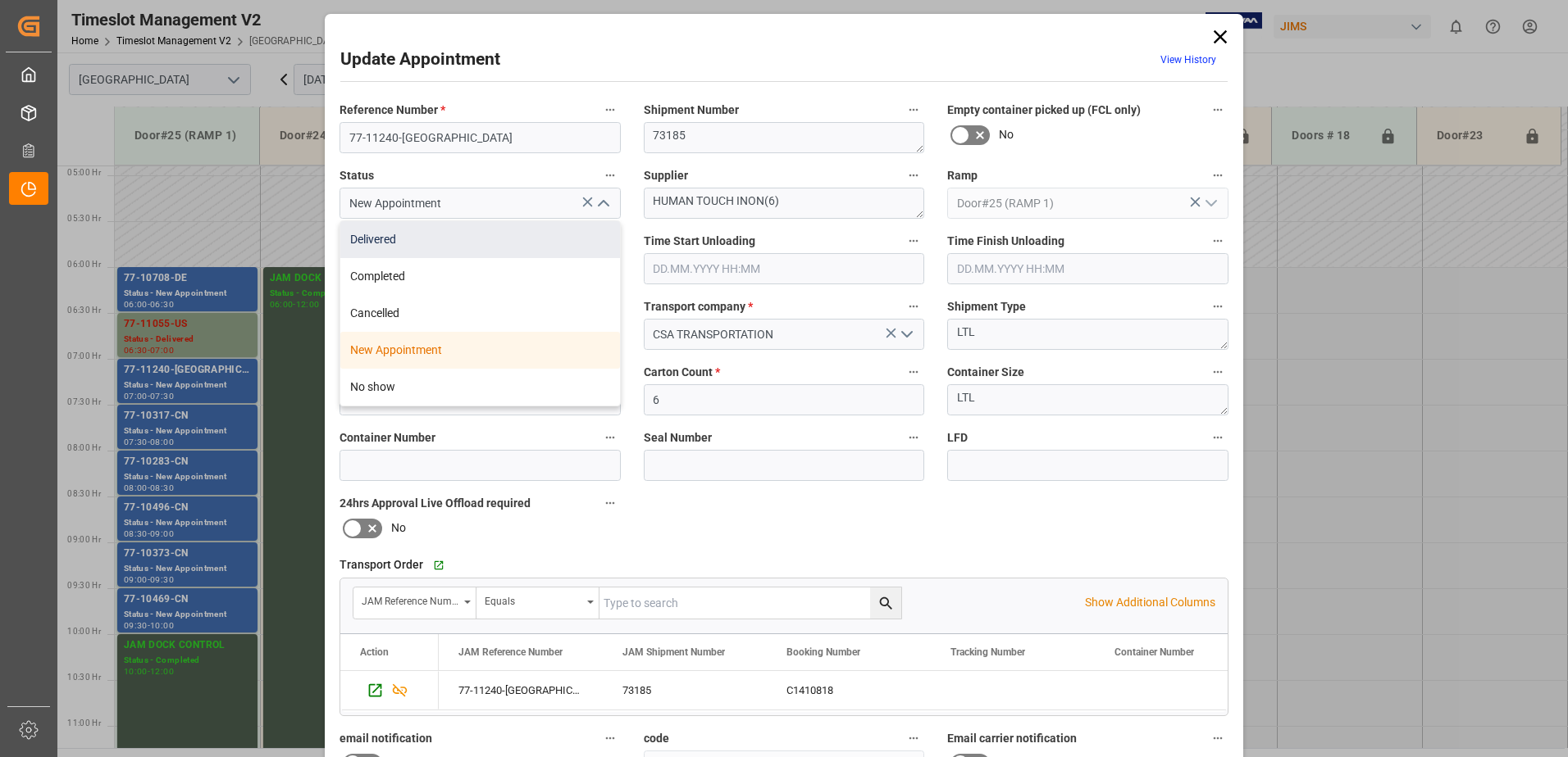
click at [484, 238] on div "Delivered" at bounding box center [480, 240] width 280 height 37
type input "Delivered"
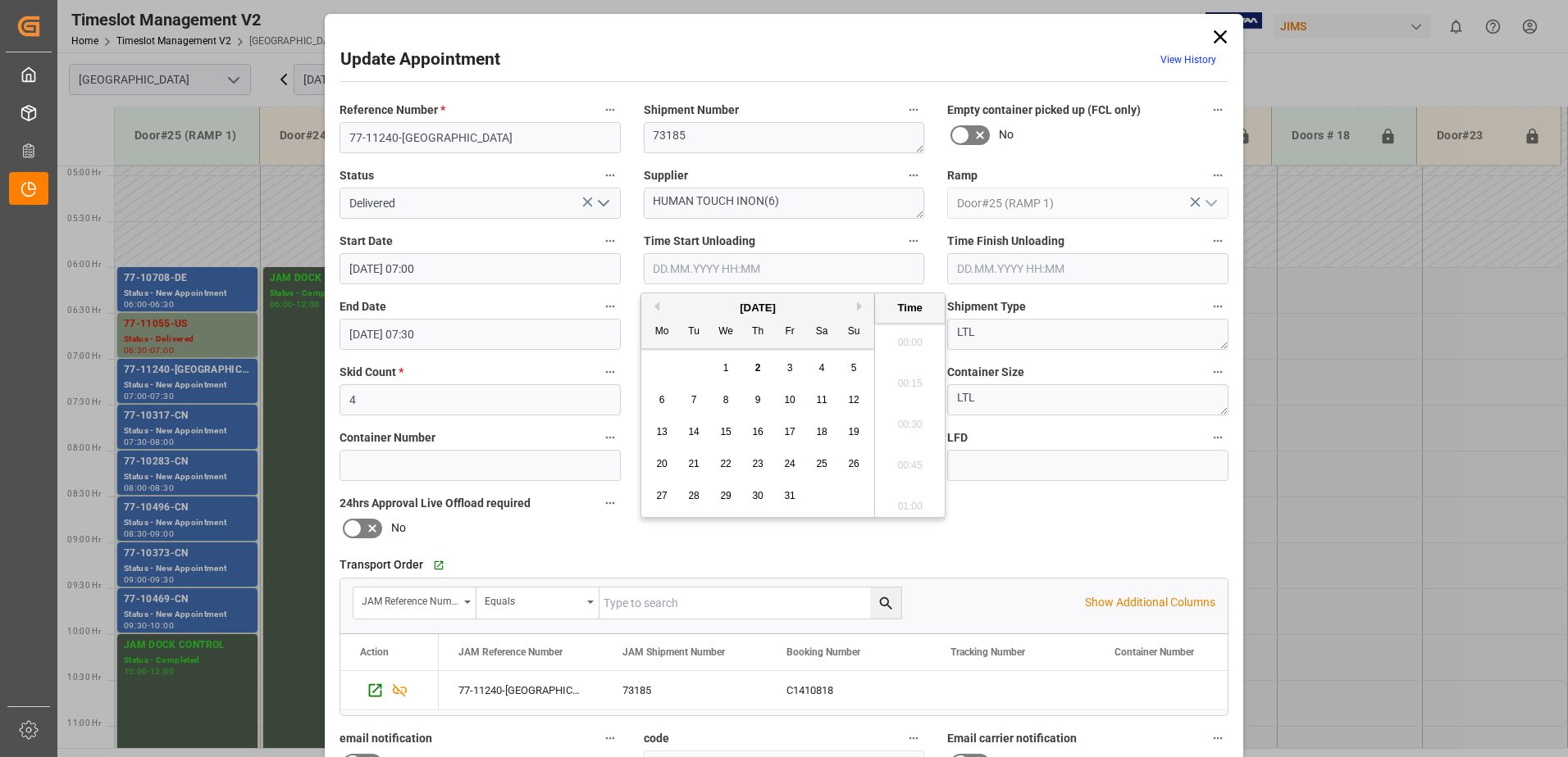
click at [696, 267] on input "text" at bounding box center [784, 269] width 281 height 31
click at [755, 367] on span "2" at bounding box center [757, 368] width 6 height 12
click at [904, 460] on li "07:15" at bounding box center [910, 460] width 69 height 41
type input "02.10.2025 07:15"
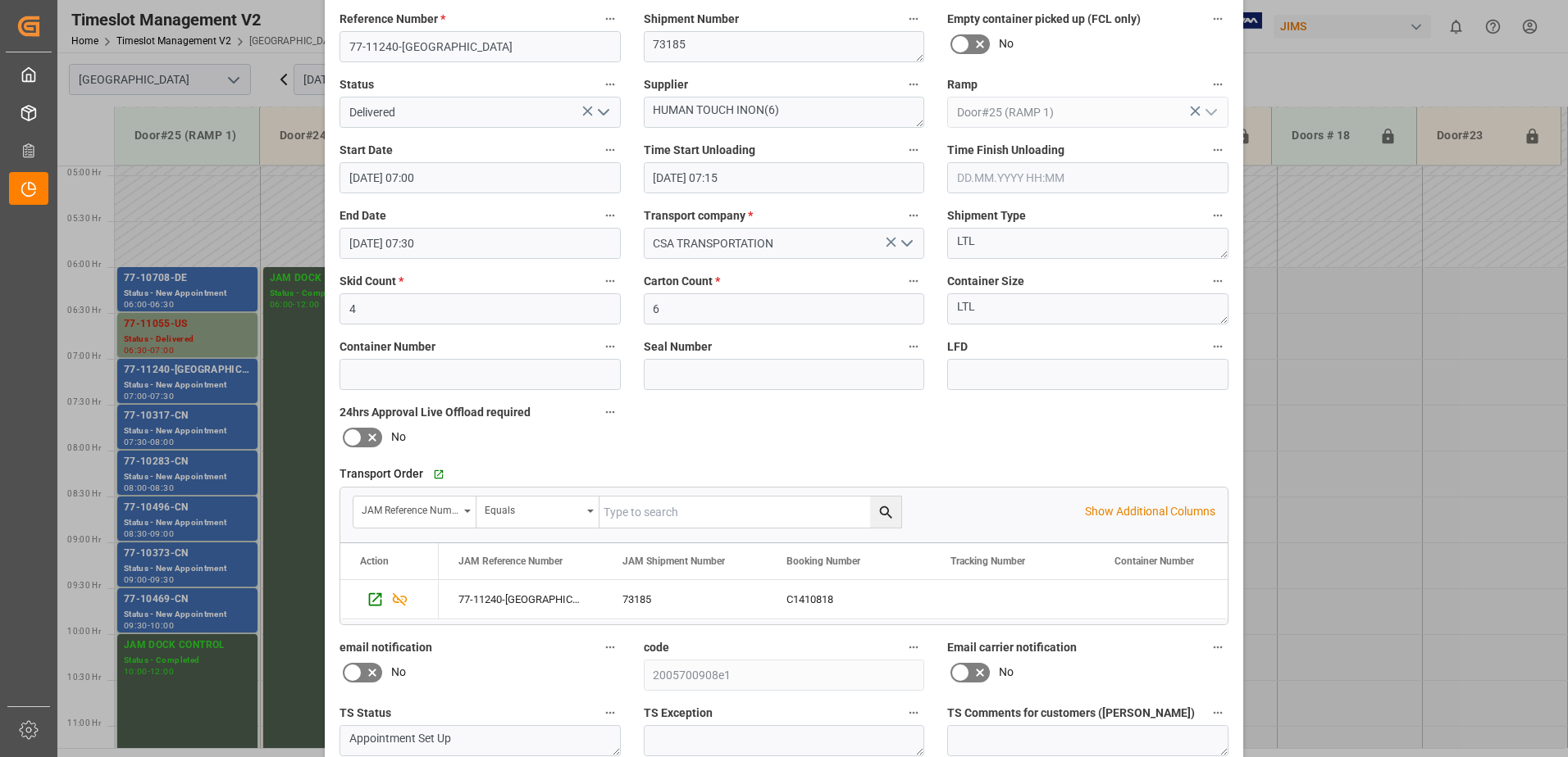
scroll to position [239, 0]
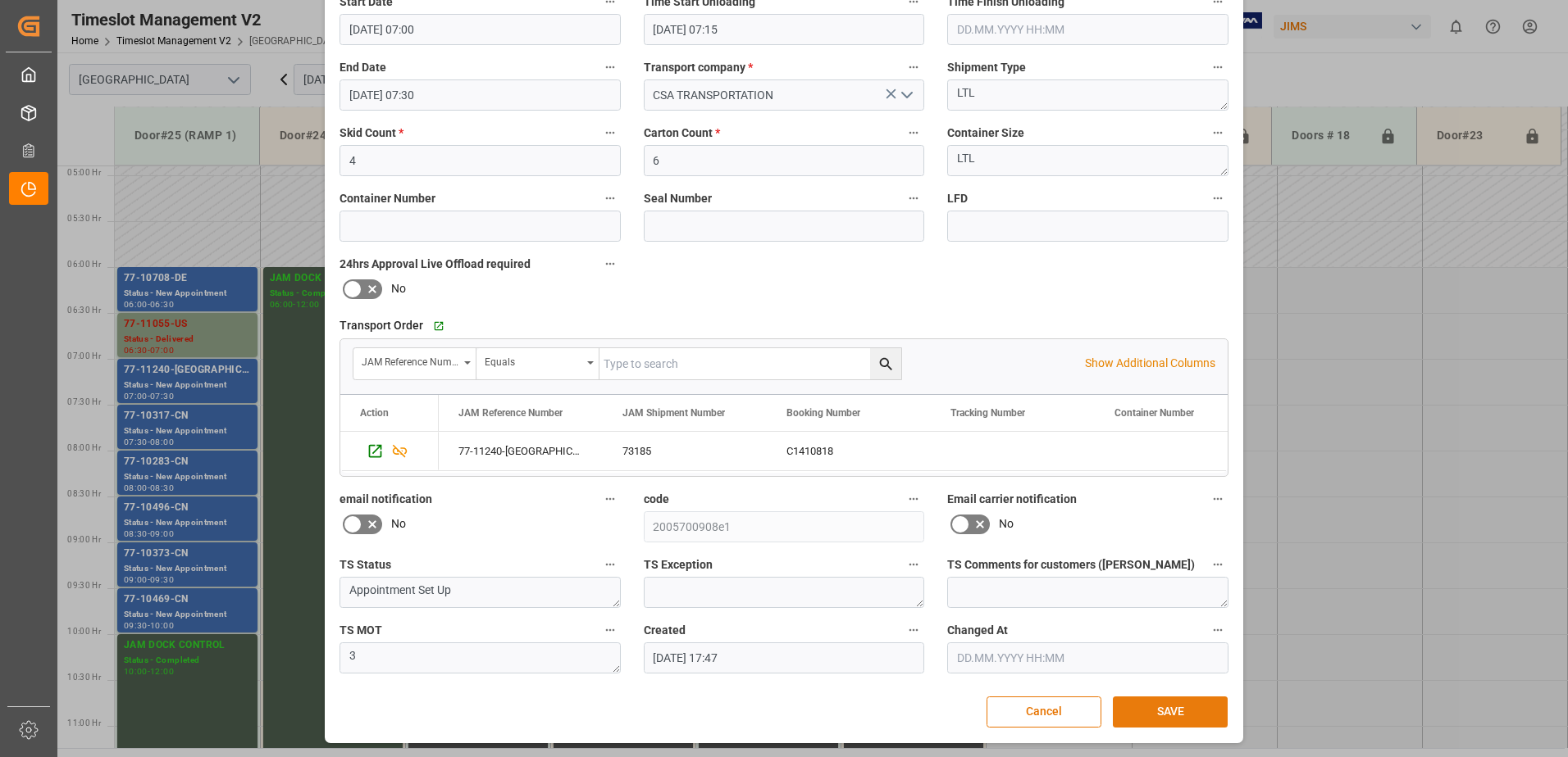
click at [1164, 716] on button "SAVE" at bounding box center [1170, 712] width 115 height 31
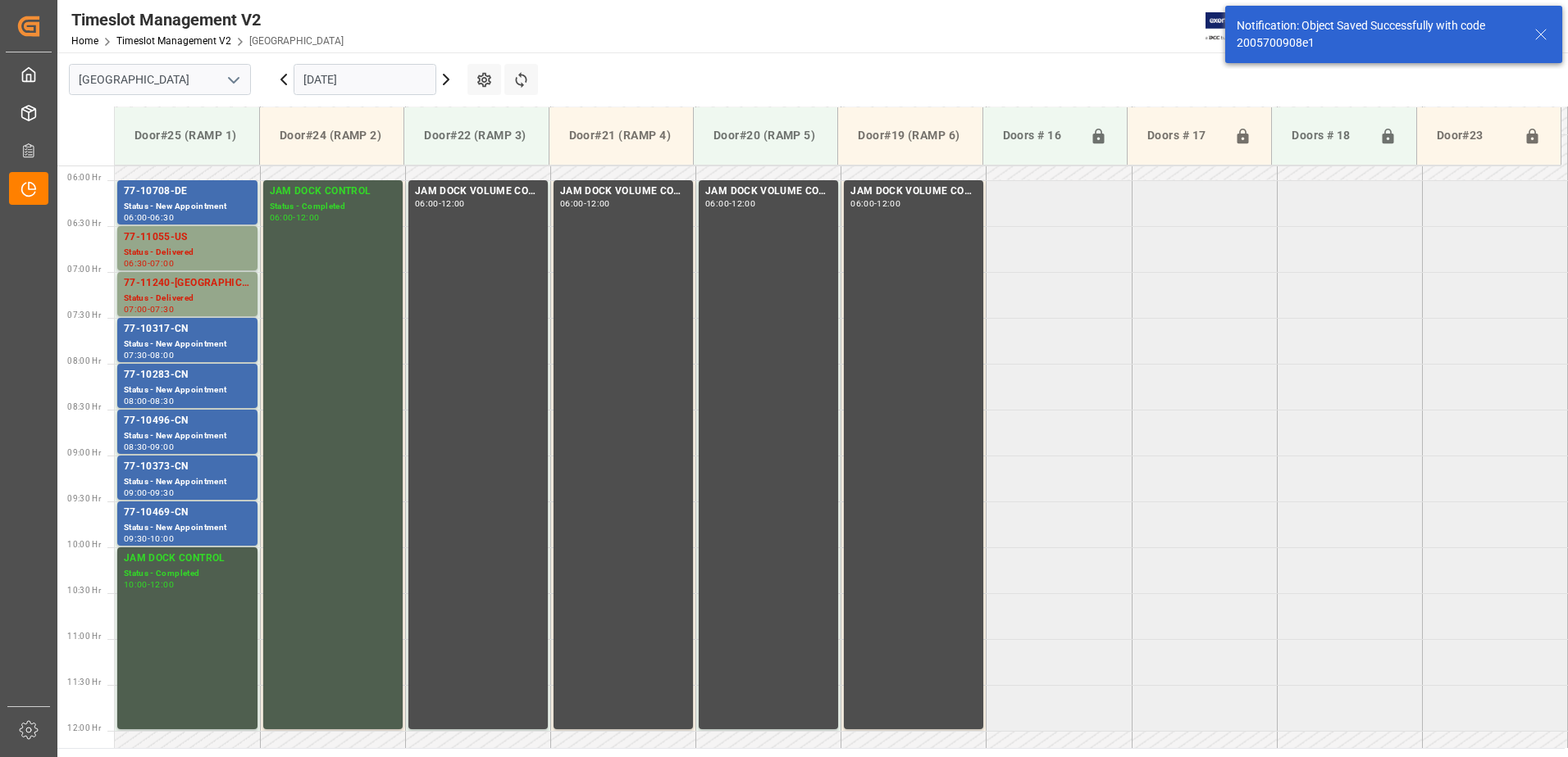
scroll to position [541, 0]
